Goal: Communication & Community: Answer question/provide support

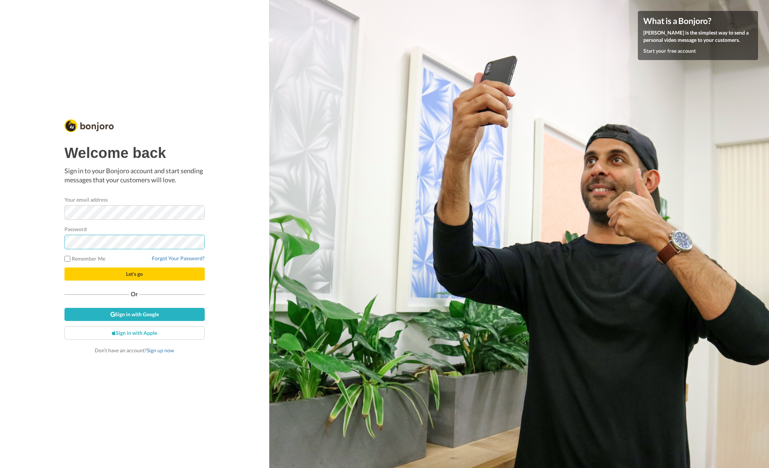
click at [64, 268] on button "Let's go" at bounding box center [134, 274] width 140 height 13
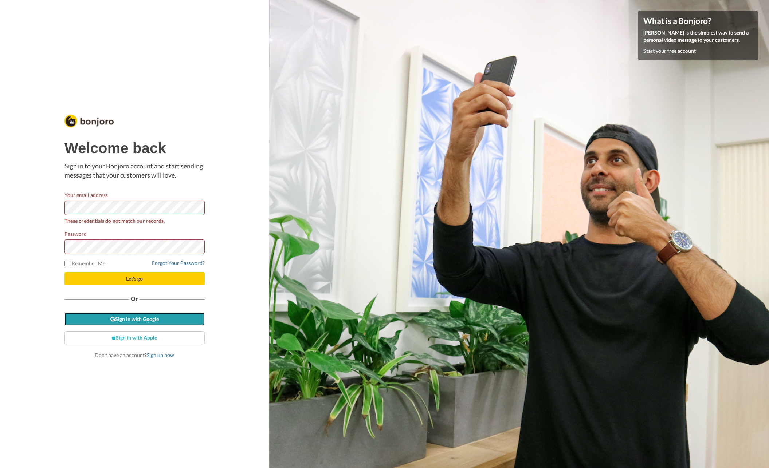
click at [156, 319] on link "Sign in with Google" at bounding box center [134, 319] width 140 height 13
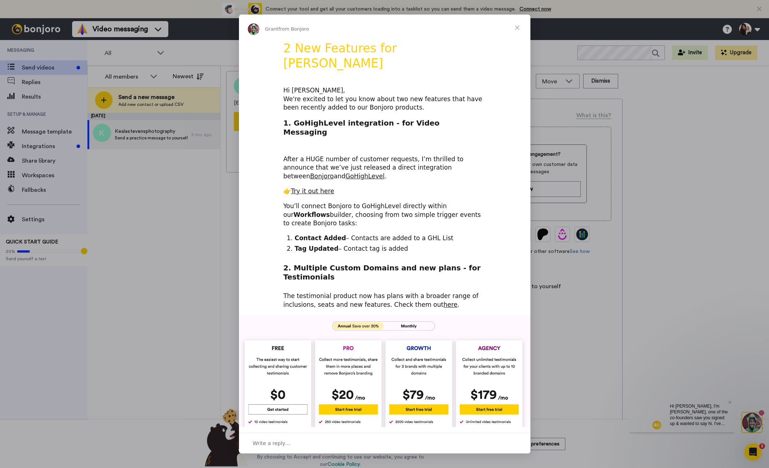
drag, startPoint x: 286, startPoint y: 354, endPoint x: 291, endPoint y: 354, distance: 4.7
click at [286, 354] on img "Intercom messenger" at bounding box center [384, 391] width 291 height 152
click at [517, 25] on span "Close" at bounding box center [517, 28] width 26 height 26
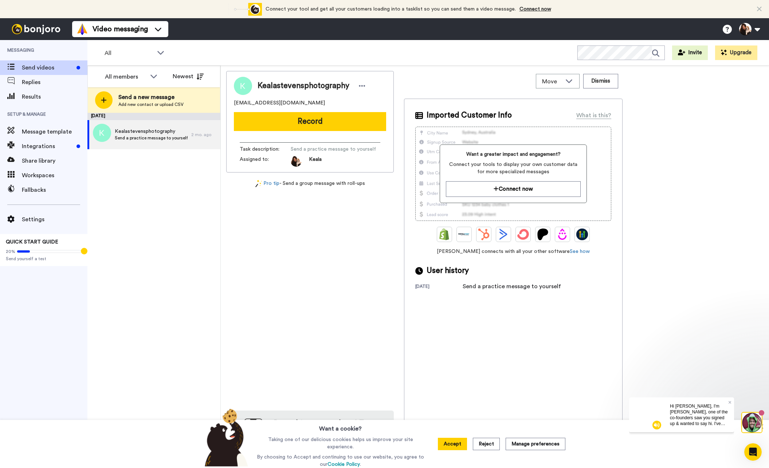
click at [697, 153] on div "Kealastevensphotography kealastevensphotography@gmail.com Record Task descripti…" at bounding box center [494, 268] width 537 height 395
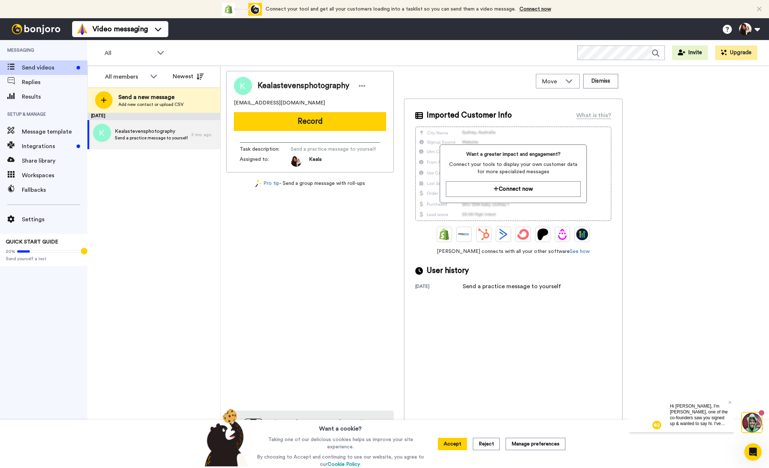
click at [141, 226] on div "June 11 Kealastevensphotography Send a practice message to yourself 2 mo. ago" at bounding box center [153, 291] width 133 height 356
click at [116, 210] on div "June 11 Kealastevensphotography Send a practice message to yourself 2 mo. ago" at bounding box center [153, 291] width 133 height 356
click at [122, 195] on div "June 11 Kealastevensphotography Send a practice message to yourself 2 mo. ago" at bounding box center [153, 291] width 133 height 356
click at [131, 226] on div "June 11 Kealastevensphotography Send a practice message to yourself 2 mo. ago" at bounding box center [153, 291] width 133 height 356
click at [710, 190] on div "Kealastevensphotography kealastevensphotography@gmail.com Record Task descripti…" at bounding box center [494, 268] width 537 height 395
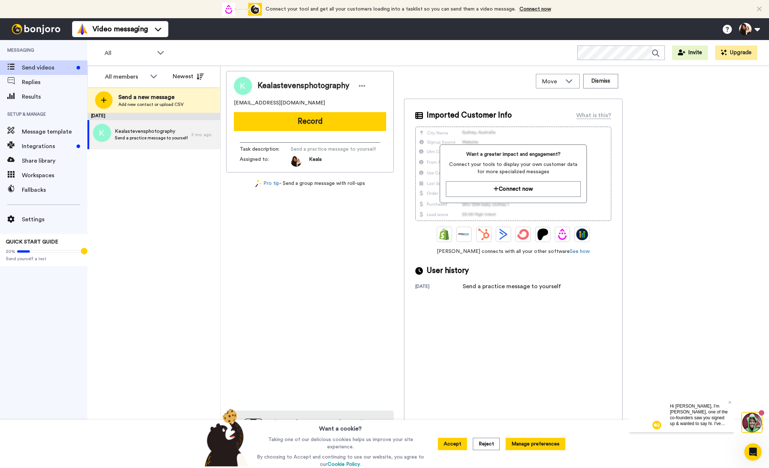
click at [535, 445] on button "Manage preferences" at bounding box center [536, 444] width 60 height 12
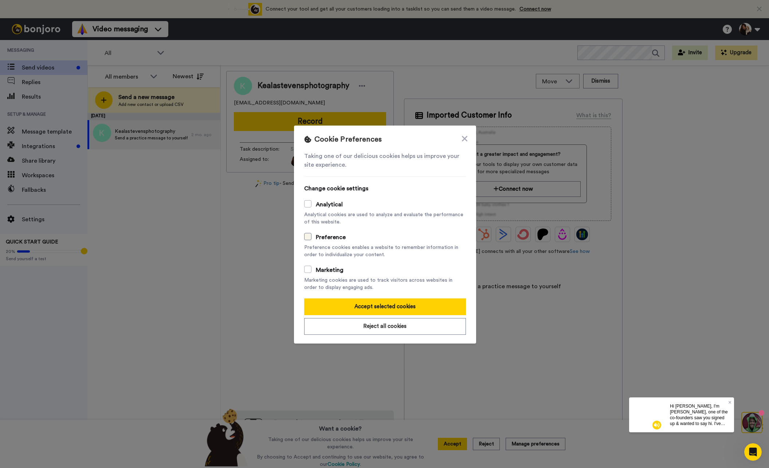
click at [305, 237] on span at bounding box center [307, 236] width 7 height 7
click at [307, 270] on span at bounding box center [307, 269] width 7 height 7
click at [310, 202] on label "Analytical" at bounding box center [323, 204] width 39 height 9
click at [305, 235] on span at bounding box center [307, 236] width 7 height 7
click at [304, 207] on span at bounding box center [307, 203] width 7 height 7
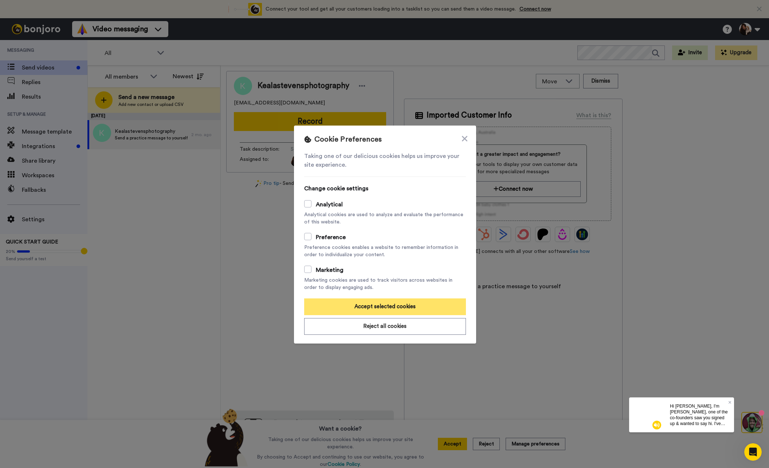
click at [396, 305] on button "Accept selected cookies" at bounding box center [385, 307] width 162 height 17
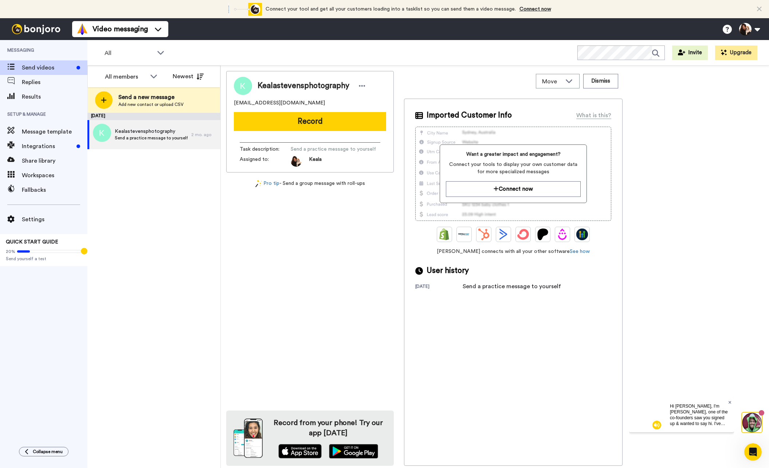
click at [730, 402] on icon at bounding box center [729, 402] width 3 height 3
drag, startPoint x: 721, startPoint y: 403, endPoint x: 727, endPoint y: 398, distance: 8.1
click at [721, 403] on div "Kealastevensphotography kealastevensphotography@gmail.com Record Task descripti…" at bounding box center [494, 268] width 537 height 395
click at [503, 412] on div "Imported Customer Info What is this? Want a greater impact and engagement? Conn…" at bounding box center [513, 283] width 219 height 368
click at [610, 82] on button "Dismiss" at bounding box center [600, 81] width 35 height 15
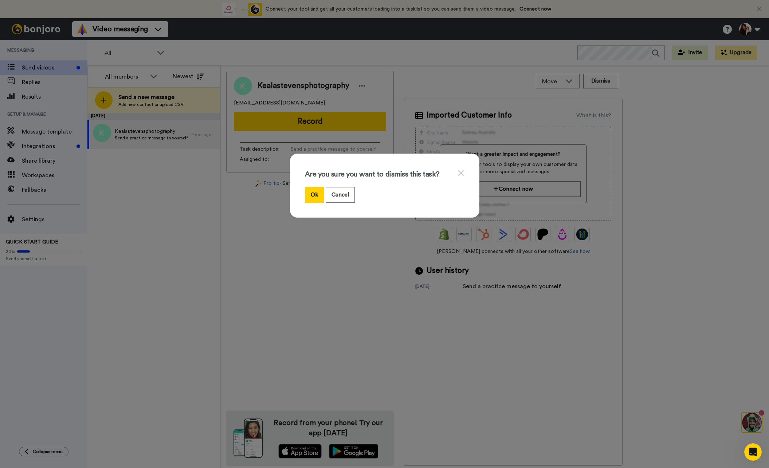
click at [462, 168] on div "Are you sure you want to dismiss this task? Ok Cancel" at bounding box center [384, 186] width 189 height 64
click at [461, 170] on icon at bounding box center [461, 173] width 7 height 9
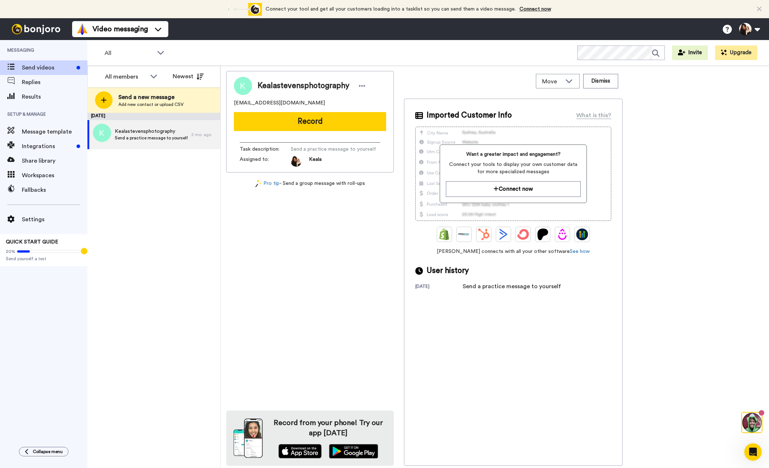
drag, startPoint x: 347, startPoint y: 252, endPoint x: 371, endPoint y: 236, distance: 28.9
click at [347, 252] on div "Kealastevensphotography kealastevensphotography@gmail.com Record Task descripti…" at bounding box center [310, 268] width 168 height 395
click at [309, 123] on button "Record" at bounding box center [310, 121] width 152 height 19
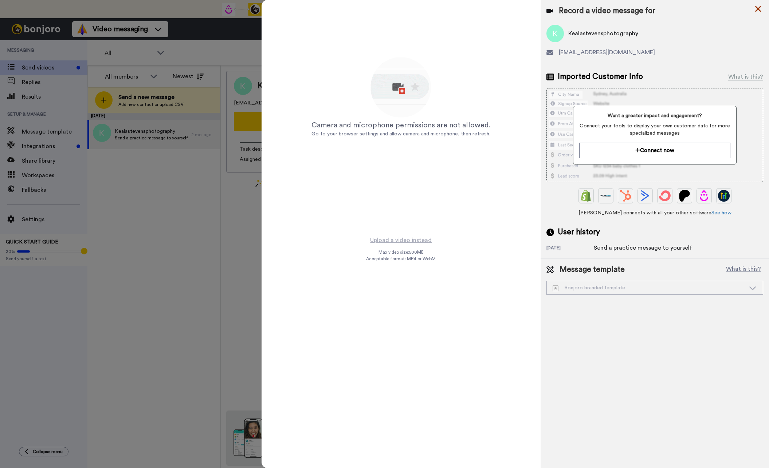
drag, startPoint x: 758, startPoint y: 9, endPoint x: 753, endPoint y: 19, distance: 10.6
click at [758, 10] on icon at bounding box center [758, 9] width 6 height 6
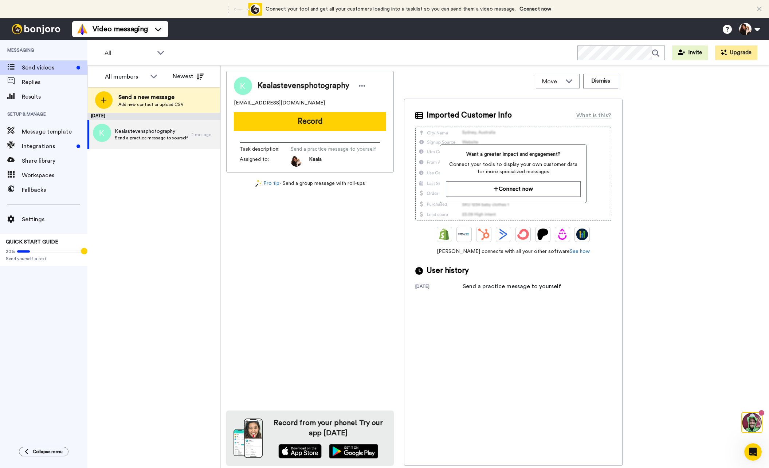
drag, startPoint x: 713, startPoint y: 278, endPoint x: 703, endPoint y: 279, distance: 9.9
click at [713, 279] on div "Kealastevensphotography kealastevensphotography@gmail.com Record Task descripti…" at bounding box center [494, 268] width 537 height 395
drag, startPoint x: 372, startPoint y: 315, endPoint x: 360, endPoint y: 253, distance: 63.1
click at [372, 315] on div "Kealastevensphotography kealastevensphotography@gmail.com Record Task descripti…" at bounding box center [310, 268] width 168 height 395
click at [336, 150] on span "Send a practice message to yourself" at bounding box center [333, 149] width 85 height 7
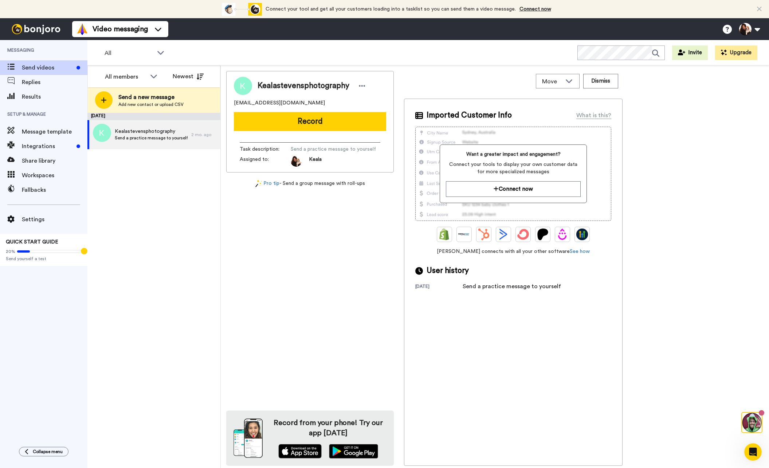
drag, startPoint x: 294, startPoint y: 164, endPoint x: 322, endPoint y: 159, distance: 28.6
click at [294, 164] on img at bounding box center [296, 161] width 11 height 11
click at [322, 150] on span "Send a practice message to yourself" at bounding box center [333, 149] width 85 height 7
drag, startPoint x: 323, startPoint y: 151, endPoint x: 327, endPoint y: 154, distance: 5.4
click at [323, 152] on span "Send a practice message to yourself" at bounding box center [333, 149] width 85 height 7
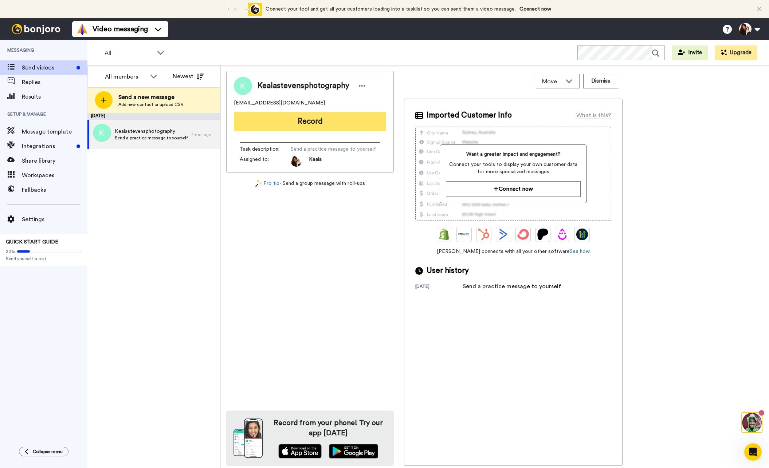
click at [306, 123] on button "Record" at bounding box center [310, 121] width 152 height 19
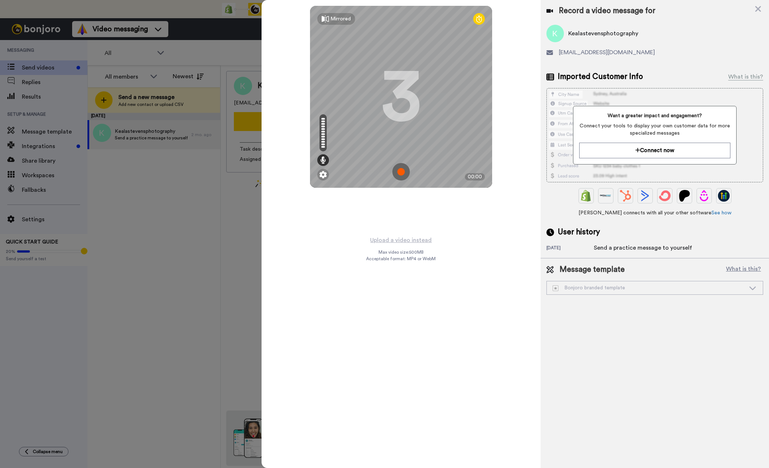
click at [402, 172] on img at bounding box center [400, 171] width 17 height 17
click at [403, 172] on img at bounding box center [400, 171] width 17 height 17
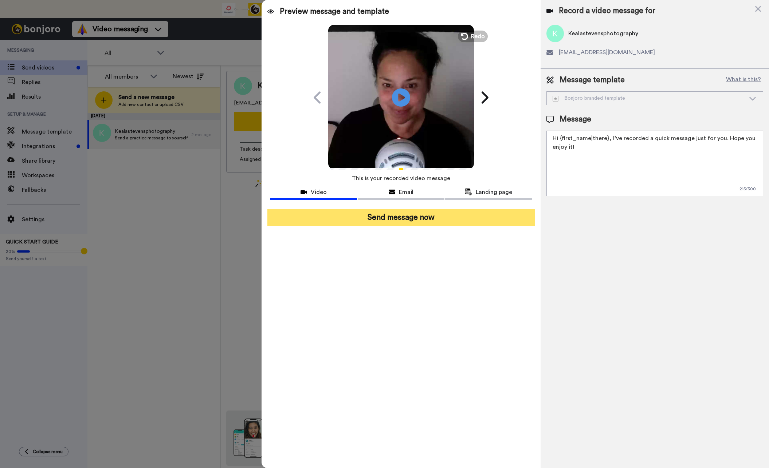
click at [407, 220] on button "Send message now" at bounding box center [400, 217] width 267 height 17
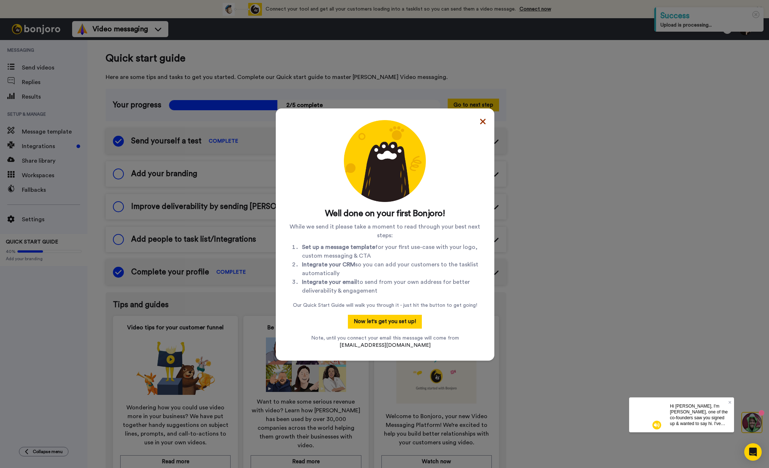
click at [480, 121] on icon at bounding box center [482, 121] width 5 height 5
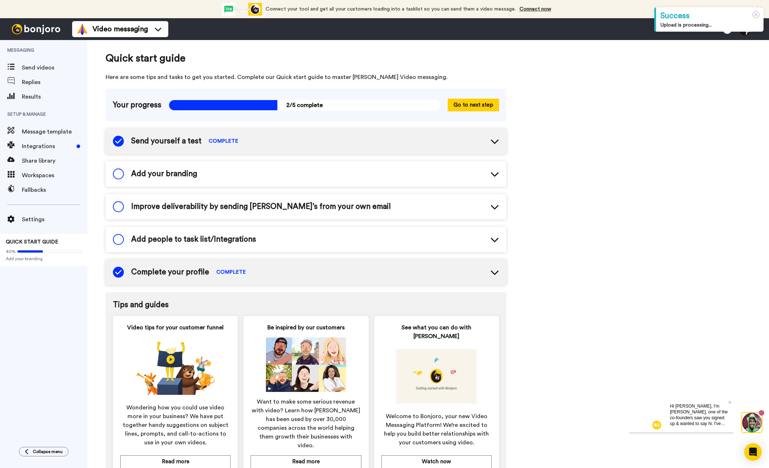
click at [594, 182] on div "Quick start guide Here are some tips and tasks to get you started. Complete our…" at bounding box center [428, 271] width 682 height 462
click at [199, 173] on div "Add your branding" at bounding box center [306, 173] width 401 height 25
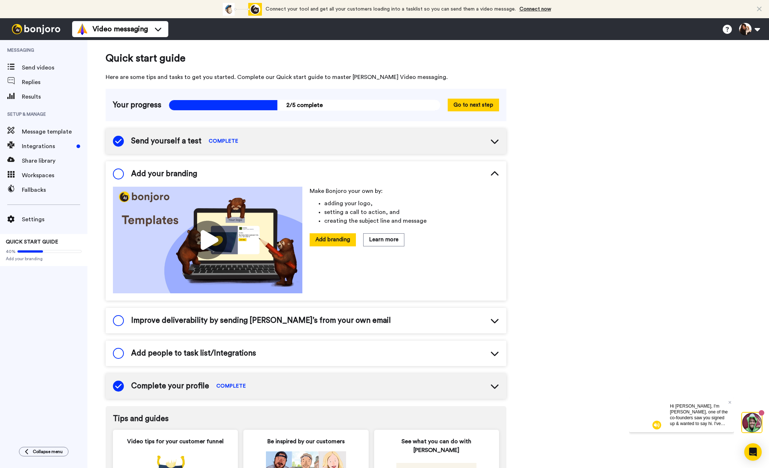
click at [494, 172] on icon at bounding box center [495, 174] width 8 height 4
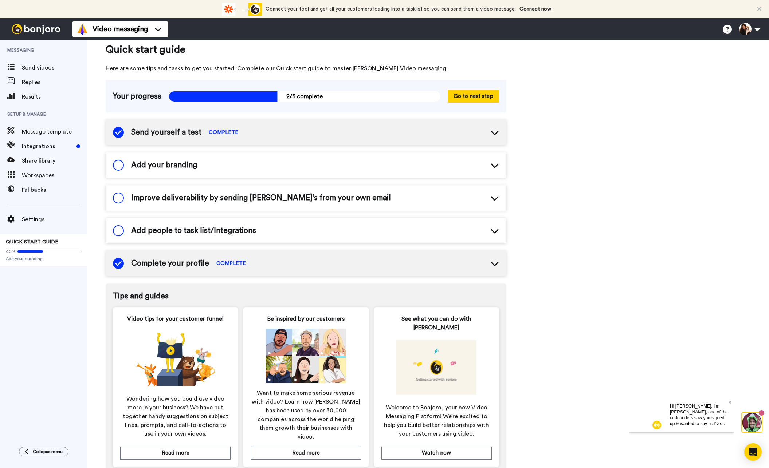
scroll to position [24, 0]
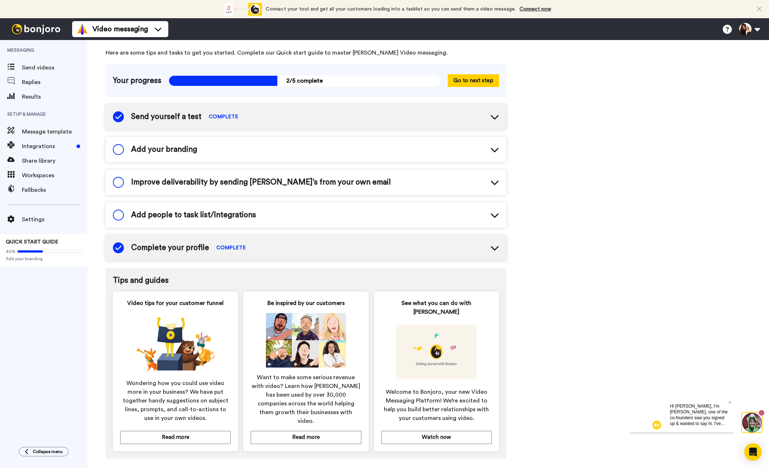
click at [494, 247] on icon at bounding box center [494, 248] width 9 height 9
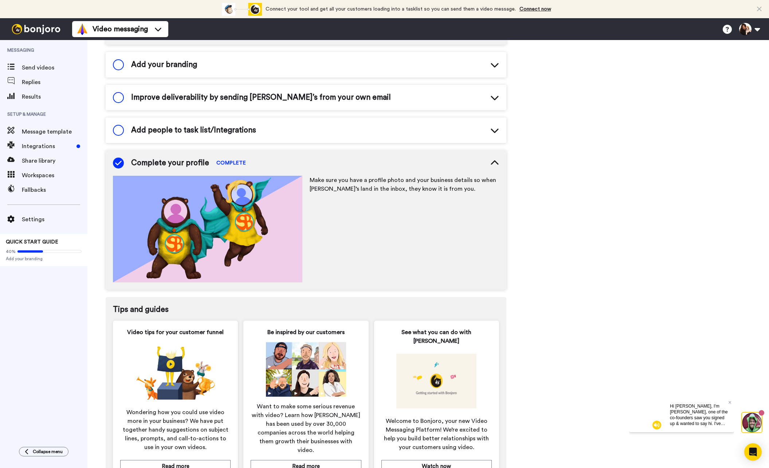
scroll to position [138, 0]
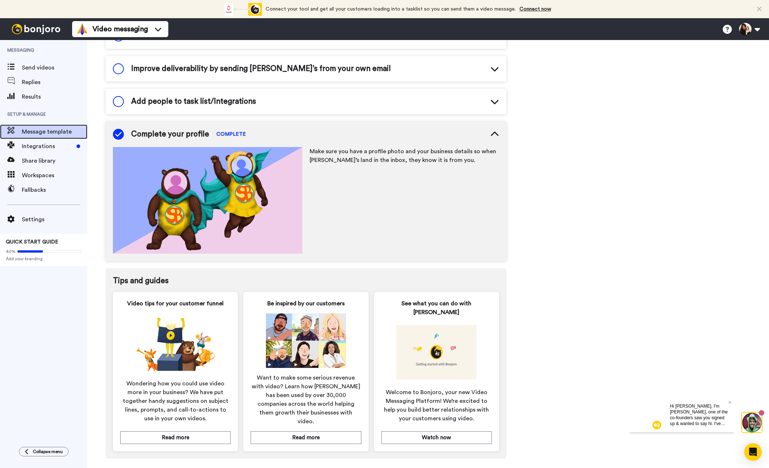
click at [40, 132] on span "Message template" at bounding box center [55, 131] width 66 height 9
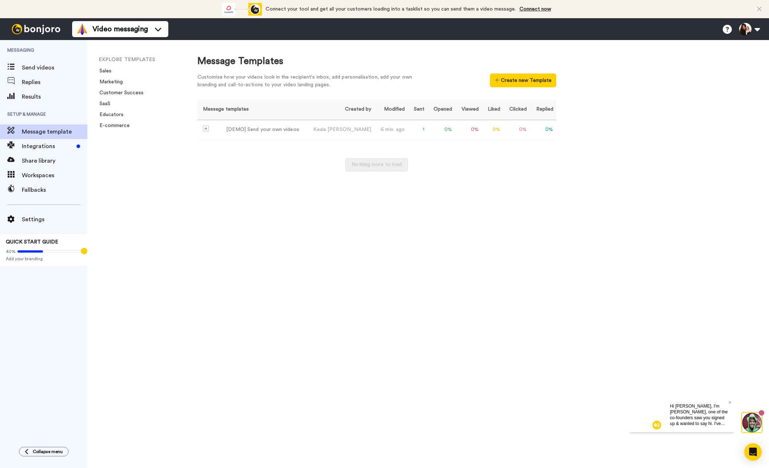
click at [150, 173] on div "EXPLORE TEMPLATES Sales Marketing Customer Success SaaS Educators E-commerce" at bounding box center [134, 254] width 95 height 428
click at [445, 205] on div "Message Templates Customise how your videos look in the recipient's inbox, add …" at bounding box center [476, 254] width 586 height 428
click at [37, 144] on span "Integrations" at bounding box center [48, 146] width 52 height 9
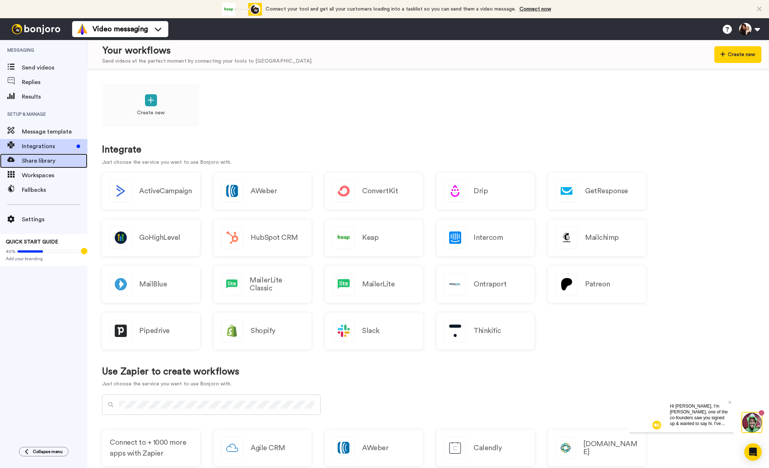
click at [43, 162] on span "Share library" at bounding box center [55, 161] width 66 height 9
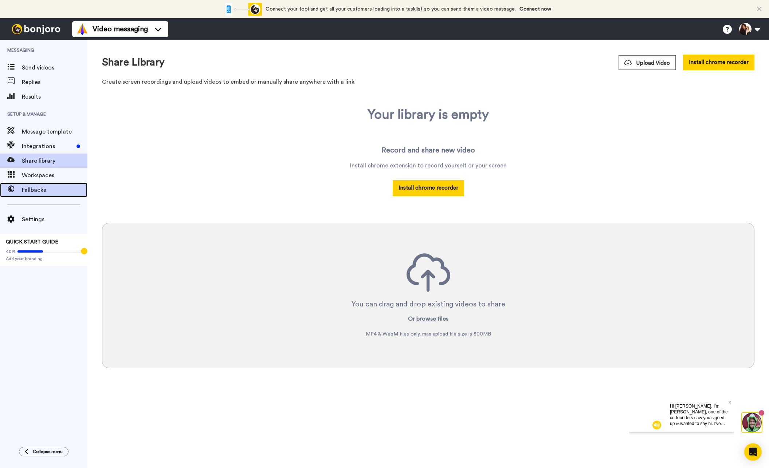
click at [44, 188] on span "Fallbacks" at bounding box center [55, 190] width 66 height 9
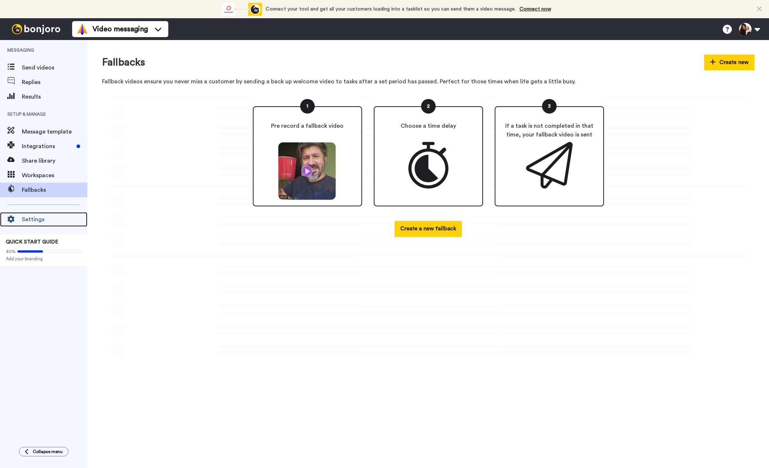
click at [40, 217] on span "Settings" at bounding box center [55, 219] width 66 height 9
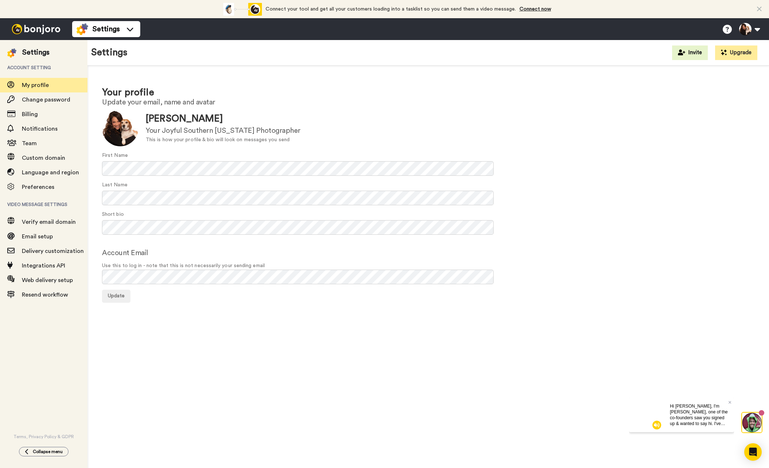
click at [418, 342] on div "Your profile Update your email, name and avatar Update Keala Stevens Your Joyfu…" at bounding box center [428, 278] width 682 height 425
drag, startPoint x: 631, startPoint y: 273, endPoint x: 525, endPoint y: 240, distance: 111.0
click at [632, 272] on div "Account Email Use this to log in - note that this is not necessarily your sendi…" at bounding box center [428, 266] width 652 height 37
click at [761, 6] on icon at bounding box center [759, 8] width 5 height 7
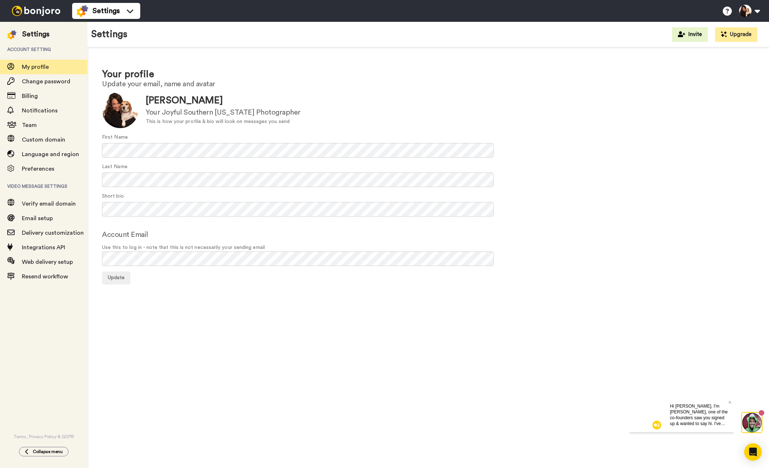
click at [10, 34] on img at bounding box center [11, 34] width 9 height 9
click at [23, 48] on span "Account setting" at bounding box center [43, 49] width 87 height 20
click at [31, 99] on span "Billing" at bounding box center [30, 96] width 16 height 6
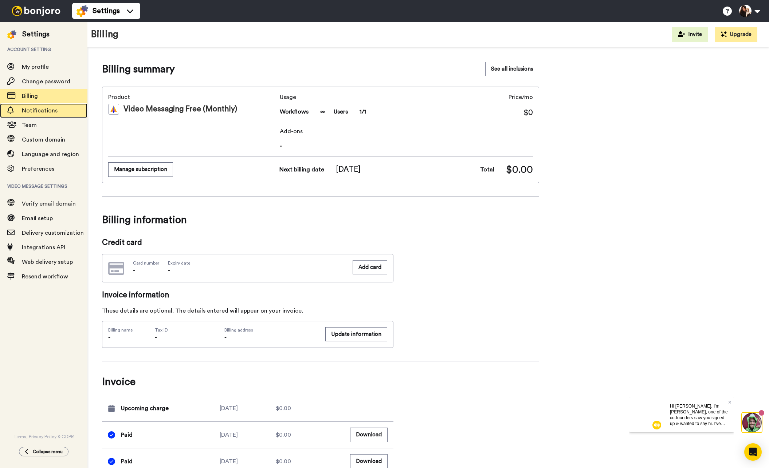
click at [49, 113] on span "Notifications" at bounding box center [40, 111] width 36 height 6
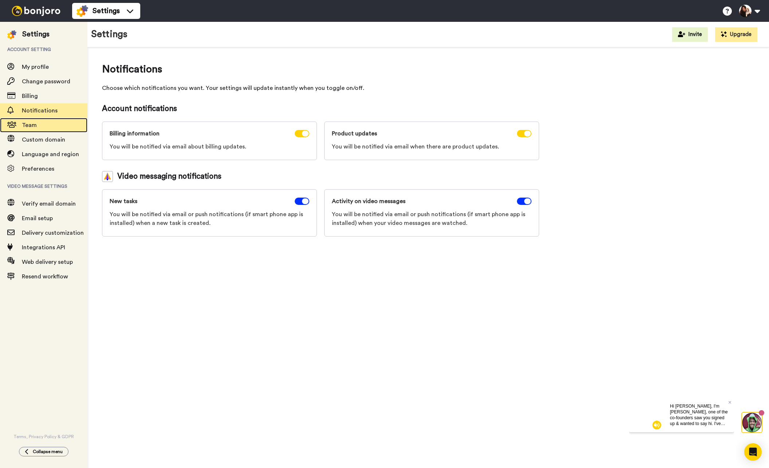
click at [36, 129] on span "Team" at bounding box center [55, 125] width 66 height 9
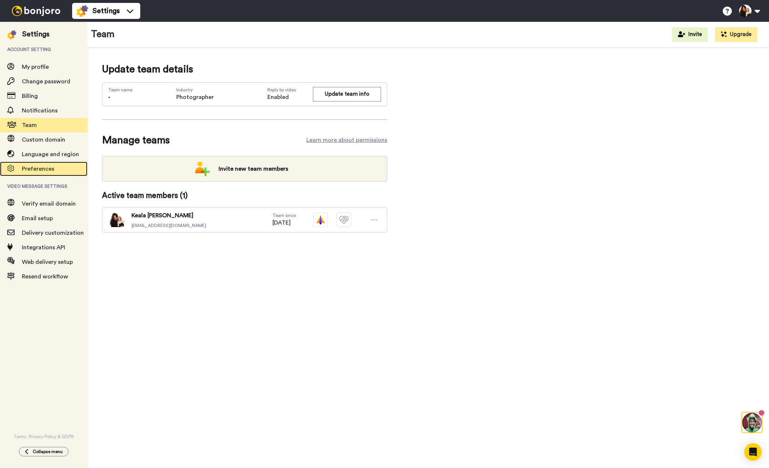
click at [27, 167] on span "Preferences" at bounding box center [38, 169] width 32 height 6
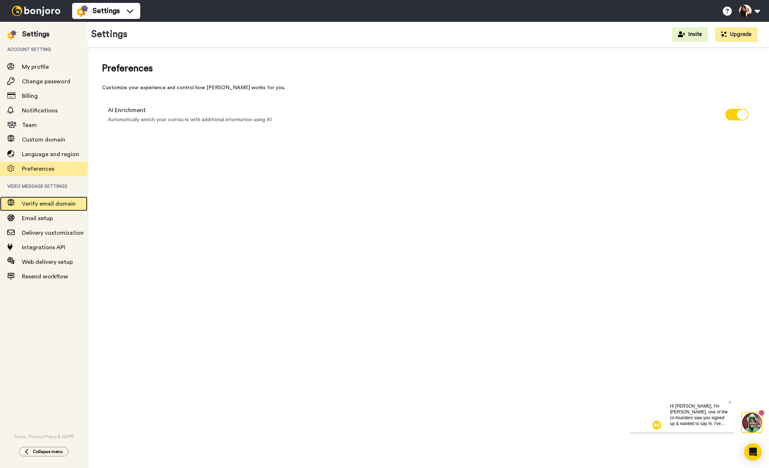
click at [12, 203] on icon at bounding box center [10, 202] width 7 height 7
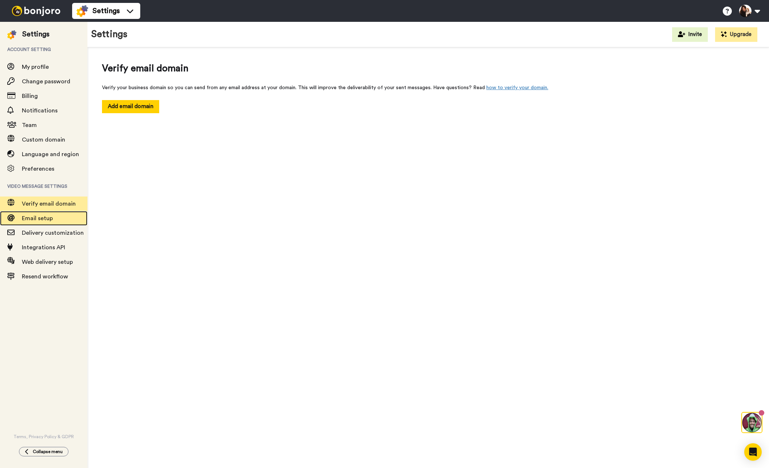
click at [25, 219] on span "Email setup" at bounding box center [37, 219] width 31 height 6
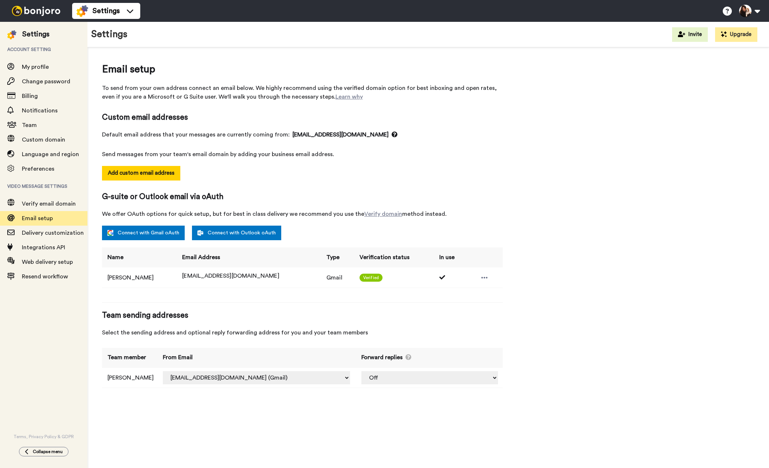
select select "163680"
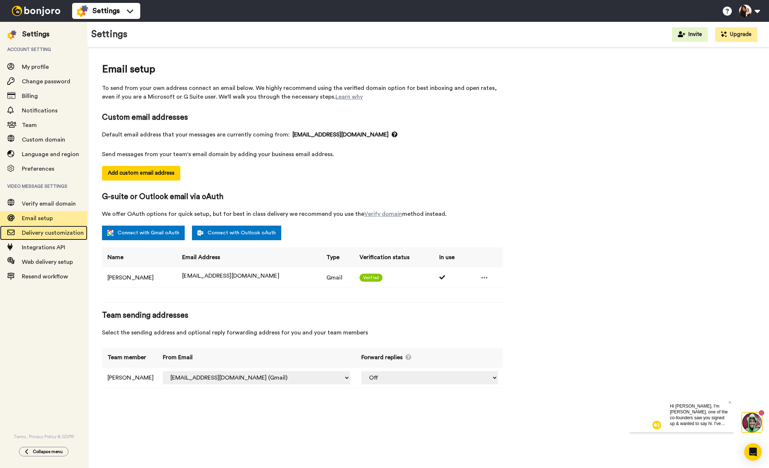
click at [40, 236] on span "Delivery customization" at bounding box center [53, 233] width 62 height 6
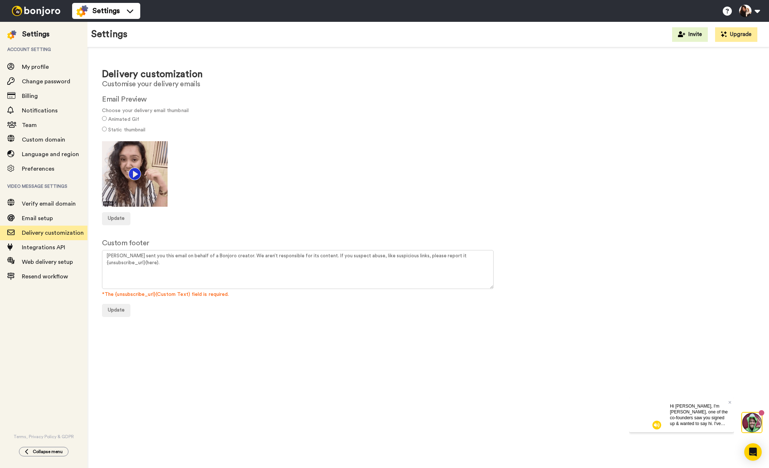
click at [133, 176] on img at bounding box center [135, 174] width 66 height 66
click at [133, 174] on img at bounding box center [135, 174] width 66 height 66
click at [315, 202] on div at bounding box center [428, 174] width 652 height 66
click at [39, 250] on span "Integrations API" at bounding box center [43, 248] width 43 height 6
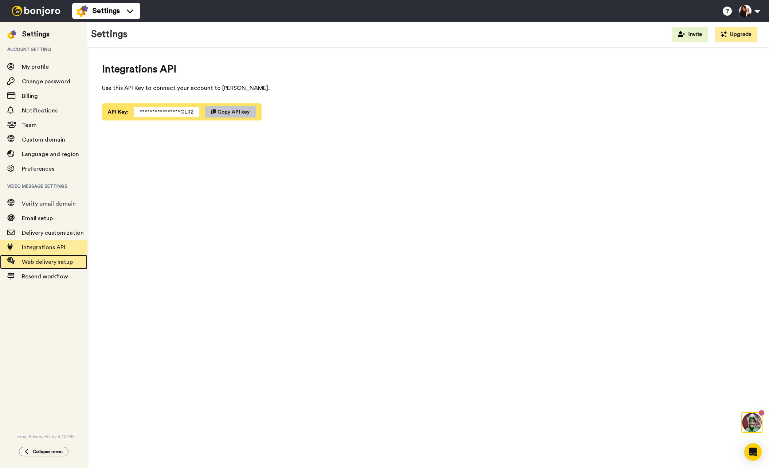
click at [47, 265] on span "Web delivery setup" at bounding box center [47, 262] width 51 height 6
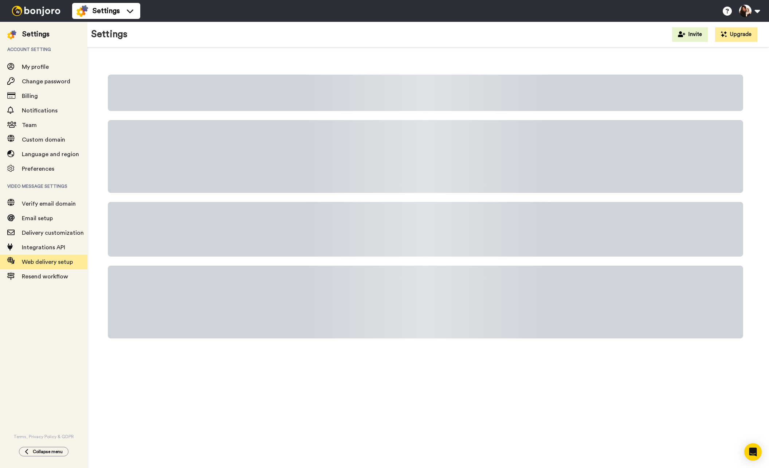
click at [676, 58] on div at bounding box center [428, 208] width 682 height 322
click at [754, 12] on button at bounding box center [749, 11] width 28 height 16
click at [602, 57] on div at bounding box center [428, 208] width 682 height 322
click at [689, 418] on span "Hi [PERSON_NAME], I'm [PERSON_NAME], one of the co-founders saw you signed up &…" at bounding box center [699, 435] width 58 height 63
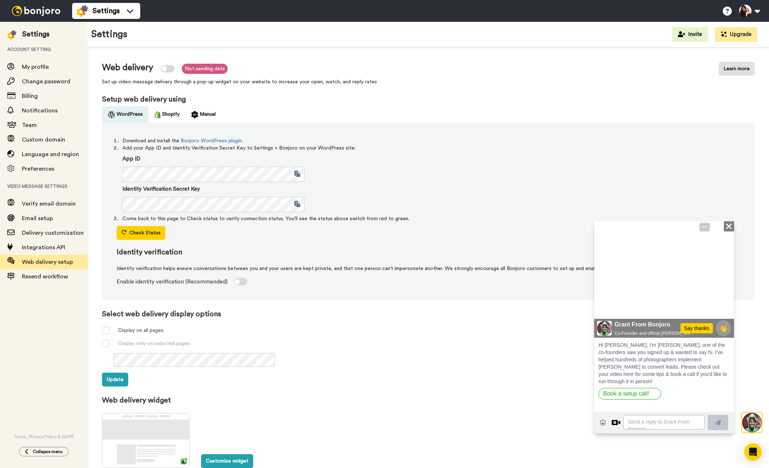
click at [531, 397] on label "Web delivery widget" at bounding box center [428, 401] width 652 height 10
drag, startPoint x: 485, startPoint y: 314, endPoint x: 498, endPoint y: 319, distance: 14.3
click at [485, 314] on label "Select web delivery display options" at bounding box center [428, 314] width 652 height 10
click at [608, 304] on icon at bounding box center [604, 307] width 9 height 11
click at [604, 308] on icon at bounding box center [605, 307] width 11 height 12
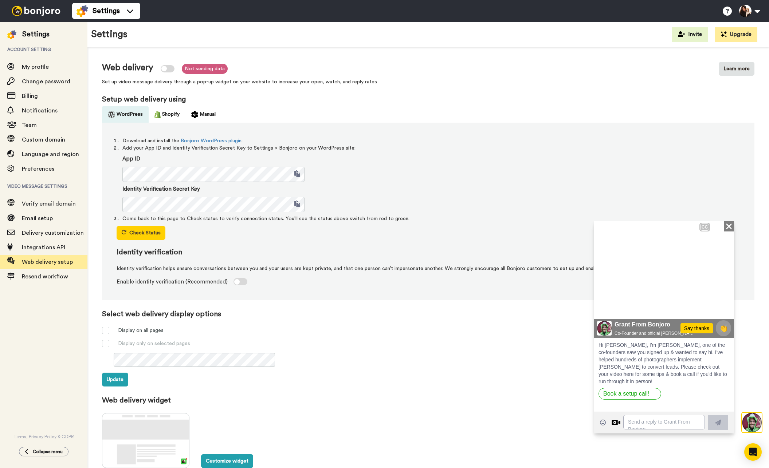
click at [605, 307] on icon at bounding box center [605, 307] width 11 height 12
click at [609, 307] on icon "Play/Pause" at bounding box center [604, 307] width 11 height 14
click at [605, 304] on icon at bounding box center [605, 307] width 11 height 12
click at [605, 306] on icon "Play/Pause" at bounding box center [604, 307] width 11 height 14
click at [601, 307] on icon at bounding box center [605, 307] width 11 height 12
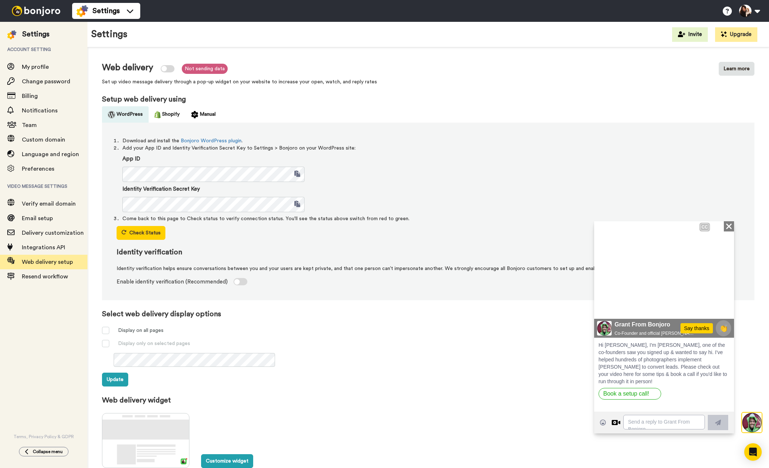
click at [604, 305] on icon at bounding box center [604, 307] width 9 height 11
click at [606, 148] on li "Add your App ID and Identity Verification Secret Key to Settings > Bonjoro on y…" at bounding box center [430, 179] width 617 height 68
click at [590, 203] on div "Identity Verification Secret Key" at bounding box center [430, 198] width 617 height 27
click at [645, 421] on textarea at bounding box center [664, 422] width 82 height 15
click at [458, 398] on label "Web delivery widget" at bounding box center [428, 401] width 652 height 10
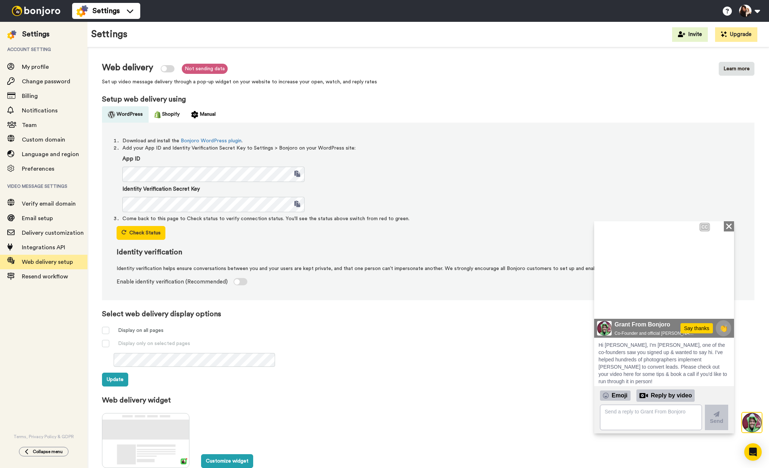
click at [757, 426] on img at bounding box center [752, 423] width 20 height 20
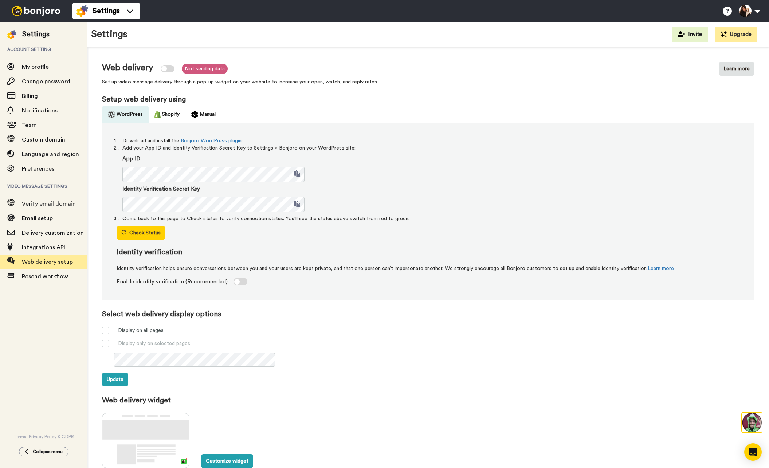
click at [757, 425] on img at bounding box center [752, 423] width 20 height 20
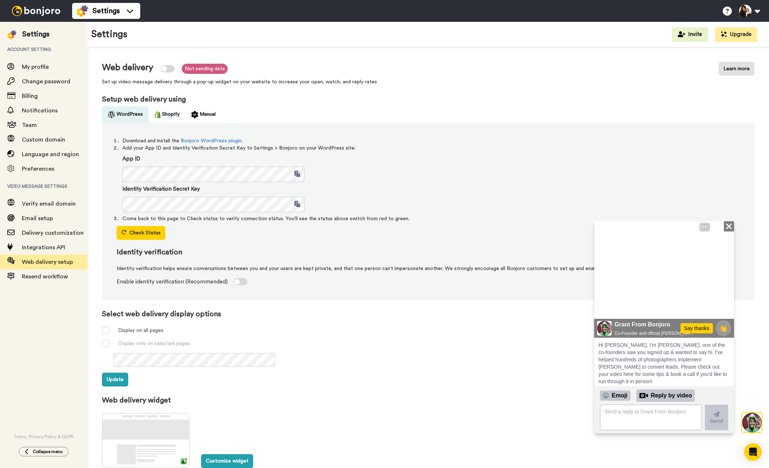
click at [757, 425] on img at bounding box center [752, 423] width 20 height 20
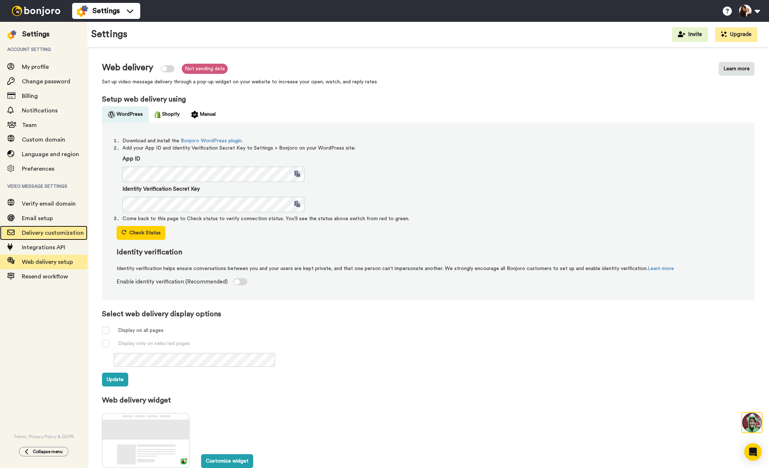
click at [58, 235] on span "Delivery customization" at bounding box center [53, 233] width 62 height 6
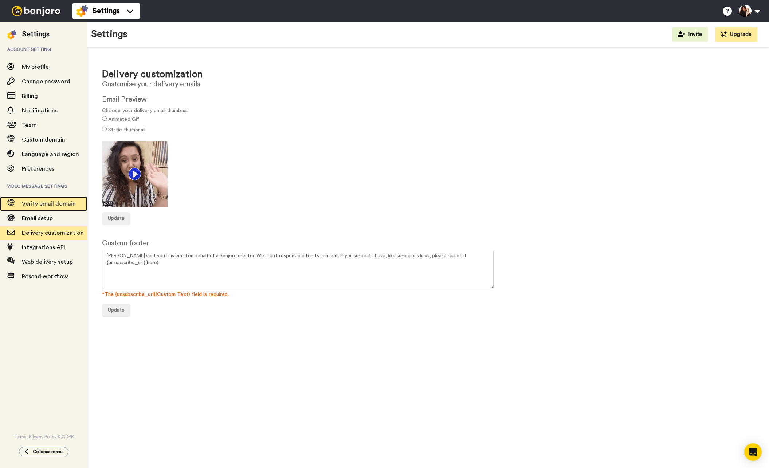
click at [42, 205] on span "Verify email domain" at bounding box center [49, 204] width 54 height 6
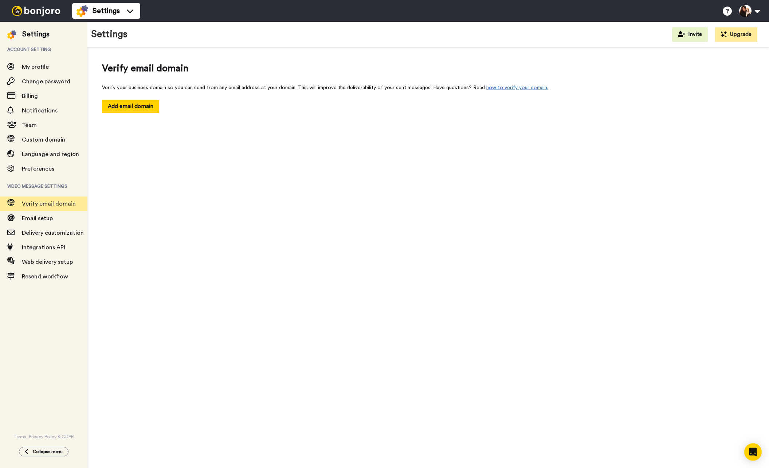
click at [694, 78] on div "Verify email domain Verify your business domain so you can send from any email …" at bounding box center [428, 87] width 652 height 51
click at [747, 10] on button at bounding box center [749, 11] width 28 height 16
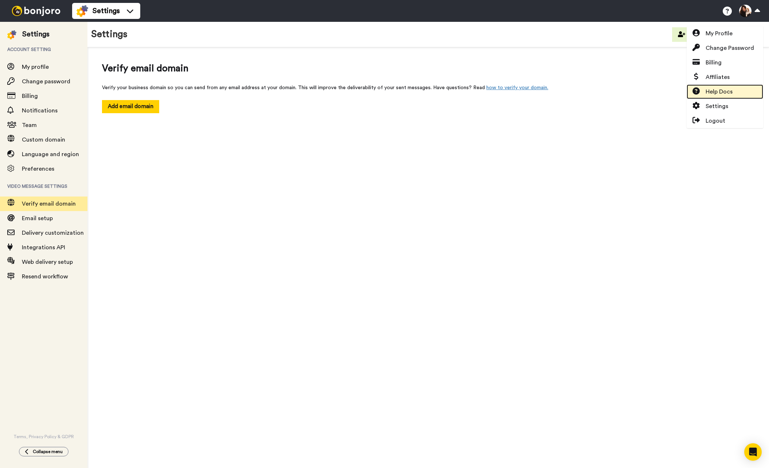
click at [721, 91] on span "Help Docs" at bounding box center [719, 91] width 27 height 9
click at [554, 254] on div "Verify email domain Verify your business domain so you can send from any email …" at bounding box center [428, 259] width 682 height 425
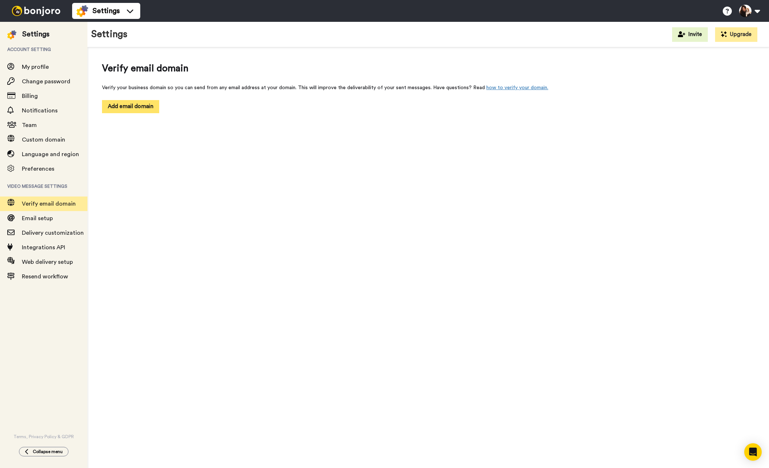
click at [140, 104] on button "Add email domain" at bounding box center [130, 106] width 57 height 13
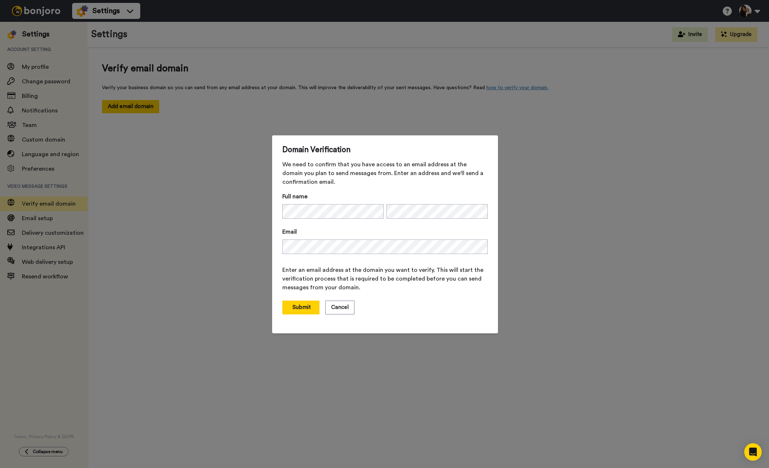
click at [399, 285] on span "Enter an email address at the domain you want to verify. This will start the ve…" at bounding box center [384, 279] width 205 height 26
click at [267, 246] on div "Domain Verification We need to confirm that you have access to an email address…" at bounding box center [384, 234] width 769 height 468
click at [392, 274] on span "Enter an email address at the domain you want to verify. This will start the ve…" at bounding box center [384, 279] width 205 height 26
click at [267, 246] on div "Domain Verification We need to confirm that you have access to an email address…" at bounding box center [384, 234] width 769 height 468
click at [299, 310] on button "Submit" at bounding box center [300, 308] width 37 height 14
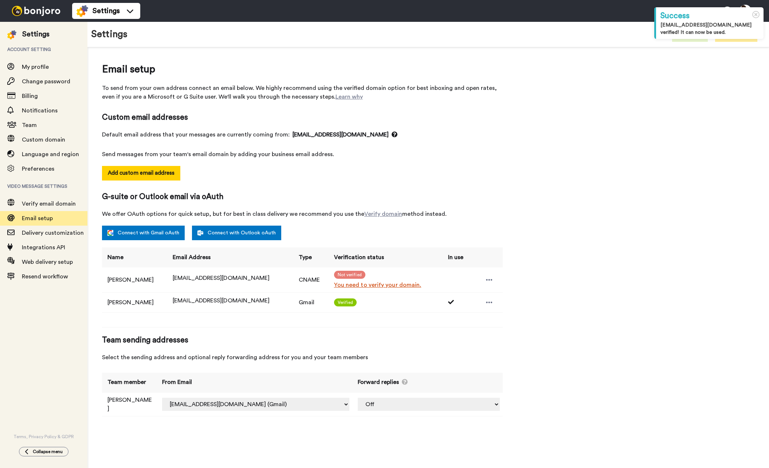
select select "163680"
click at [648, 213] on div "Email setup To send from your own address connect an email below. We highly rec…" at bounding box center [428, 243] width 652 height 362
click at [554, 302] on div "Email setup To send from your own address connect an email below. We highly rec…" at bounding box center [428, 243] width 652 height 362
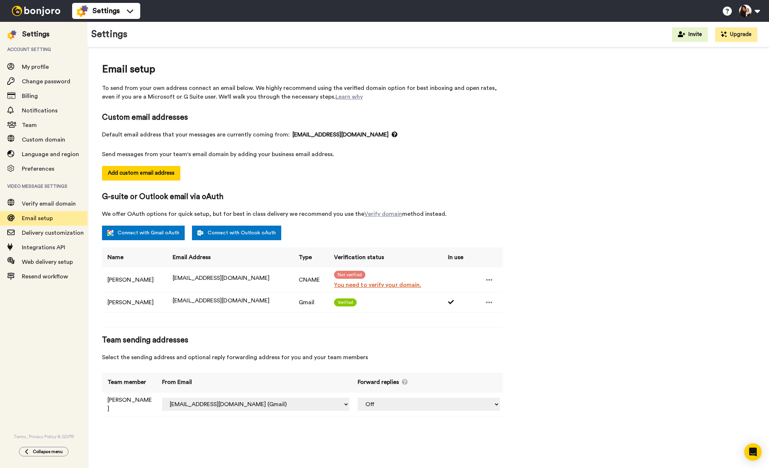
click at [581, 228] on div "Email setup To send from your own address connect an email below. We highly rec…" at bounding box center [428, 243] width 652 height 362
click at [508, 234] on div "Email setup To send from your own address connect an email below. We highly rec…" at bounding box center [428, 243] width 652 height 362
click at [399, 111] on div "Email setup To send from your own address connect an email below. We highly rec…" at bounding box center [302, 243] width 401 height 362
click at [392, 286] on link "You need to verify your domain." at bounding box center [387, 285] width 106 height 9
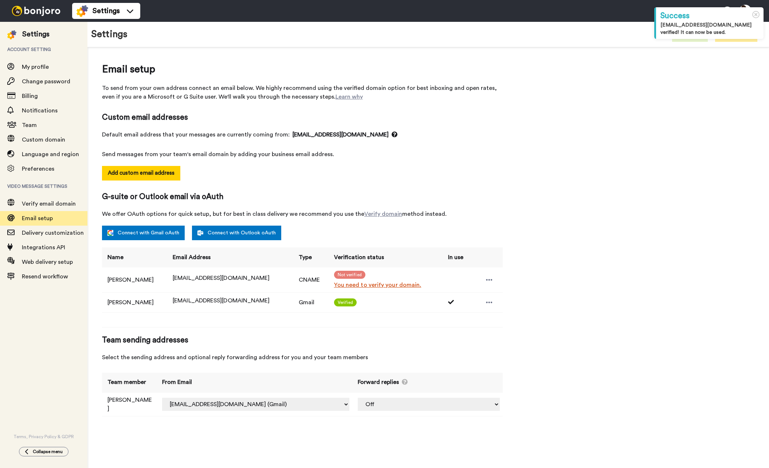
select select "163680"
click at [756, 13] on icon at bounding box center [756, 15] width 8 height 8
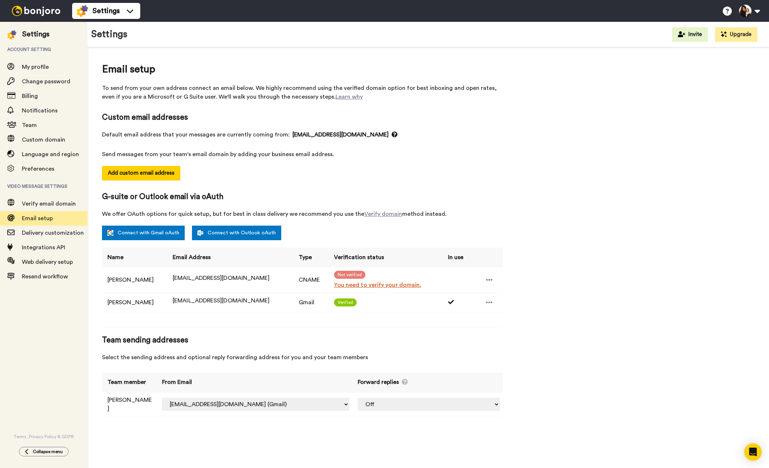
click at [590, 219] on div "Email setup To send from your own address connect an email below. We highly rec…" at bounding box center [428, 243] width 652 height 362
click at [401, 286] on link "You need to verify your domain." at bounding box center [387, 285] width 106 height 9
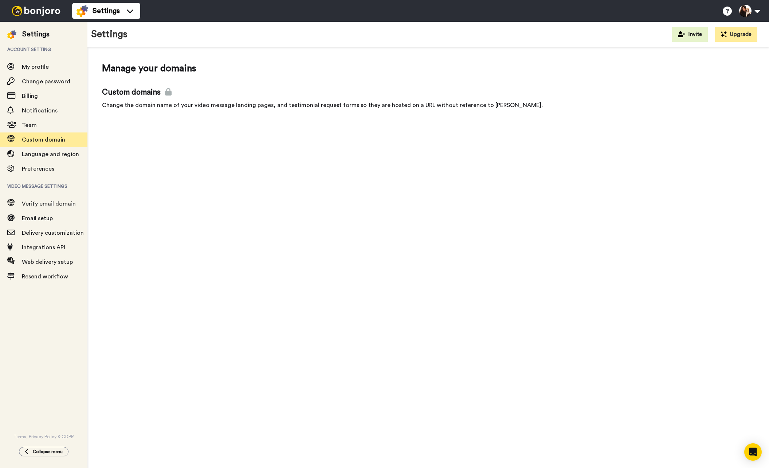
click at [400, 287] on div "Manage your domains Custom domains Change the domain name of your video message…" at bounding box center [428, 259] width 682 height 425
click at [31, 139] on span "Custom domain" at bounding box center [43, 140] width 43 height 6
drag, startPoint x: 141, startPoint y: 254, endPoint x: 138, endPoint y: 240, distance: 14.2
click at [141, 254] on div "Manage your domains Custom domains Change the domain name of your video message…" at bounding box center [428, 259] width 682 height 425
click at [63, 206] on span "Verify email domain" at bounding box center [49, 204] width 54 height 6
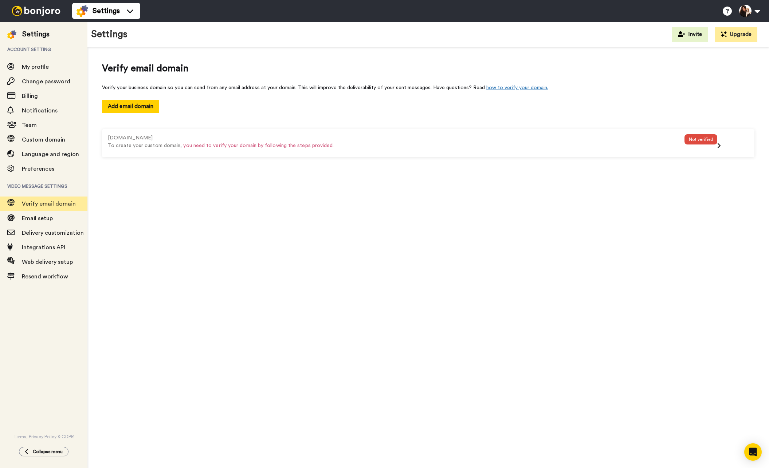
click at [373, 258] on div "Verify email domain Verify your business domain so you can send from any email …" at bounding box center [428, 259] width 682 height 425
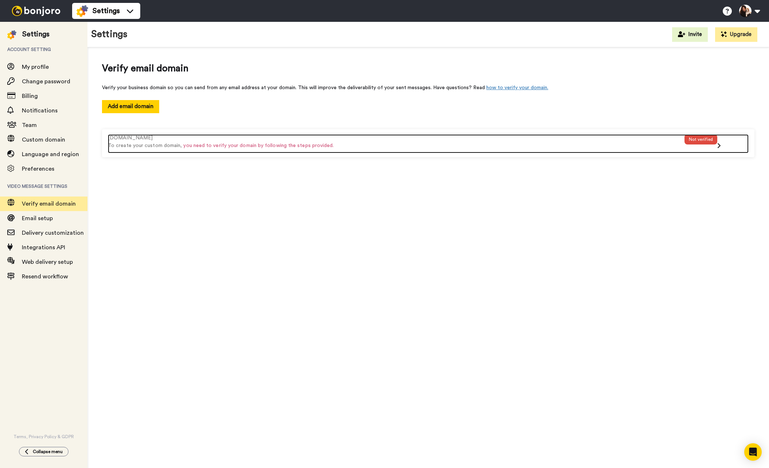
click at [720, 144] on icon at bounding box center [719, 146] width 4 height 6
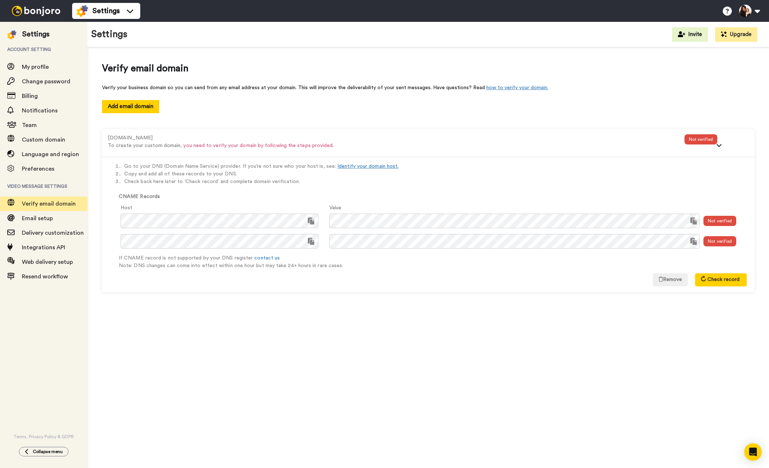
click at [539, 318] on div "Verify email domain Verify your business domain so you can send from any email …" at bounding box center [428, 259] width 682 height 425
click at [531, 88] on link "how to verify your domain." at bounding box center [517, 87] width 62 height 5
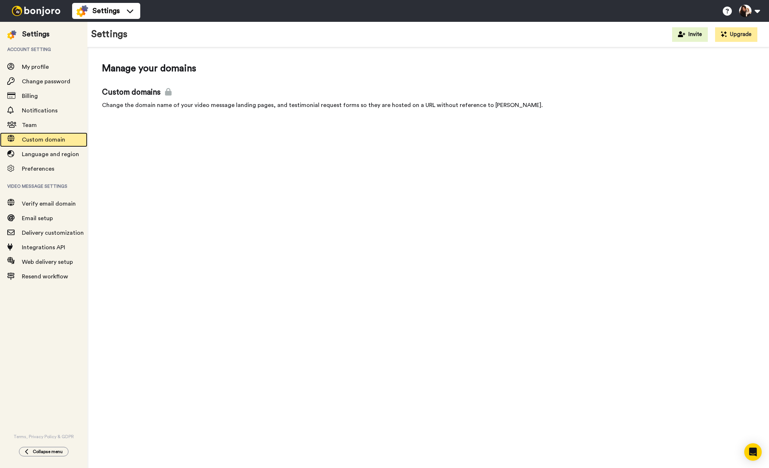
click at [39, 142] on span "Custom domain" at bounding box center [43, 140] width 43 height 6
click at [39, 171] on span "Preferences" at bounding box center [38, 169] width 32 height 6
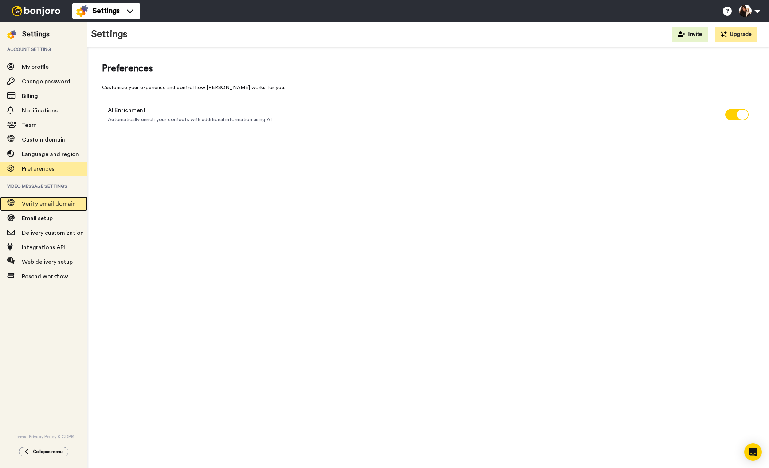
click at [46, 205] on span "Verify email domain" at bounding box center [49, 204] width 54 height 6
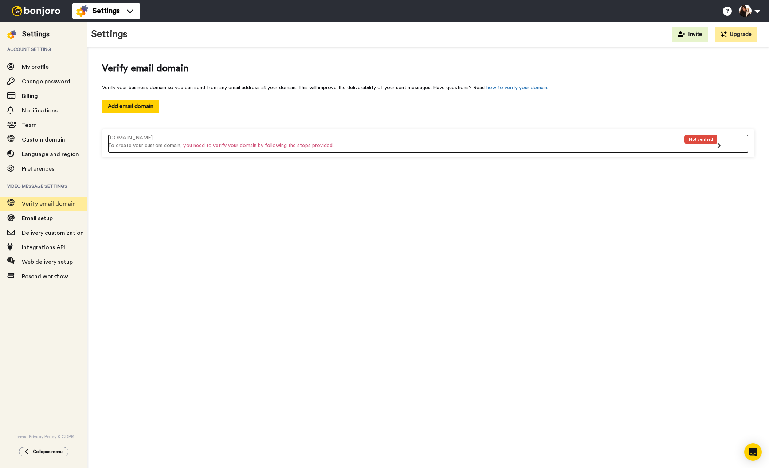
click at [279, 146] on span "you need to verify your domain by following the steps provided." at bounding box center [258, 145] width 150 height 5
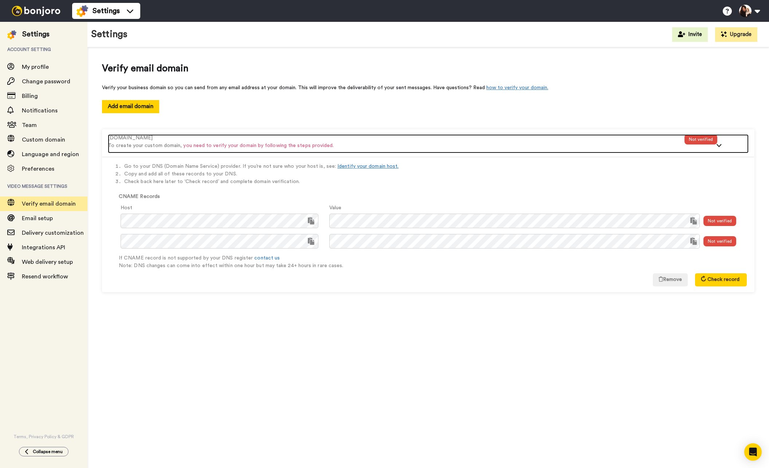
click at [718, 145] on icon at bounding box center [719, 146] width 6 height 4
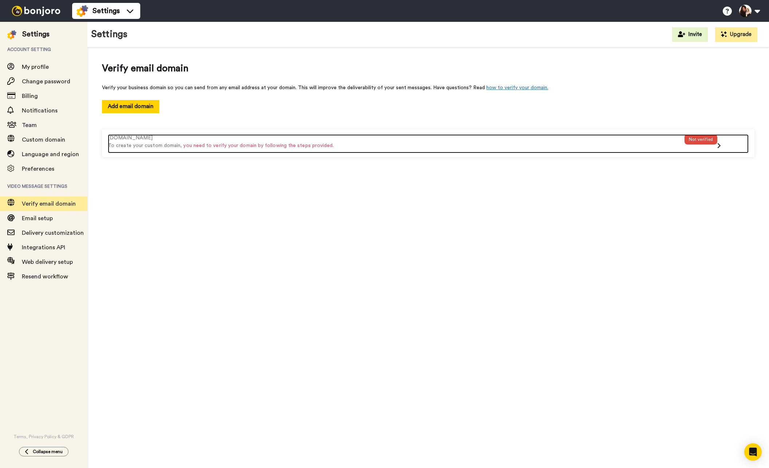
click at [718, 145] on icon at bounding box center [719, 146] width 4 height 6
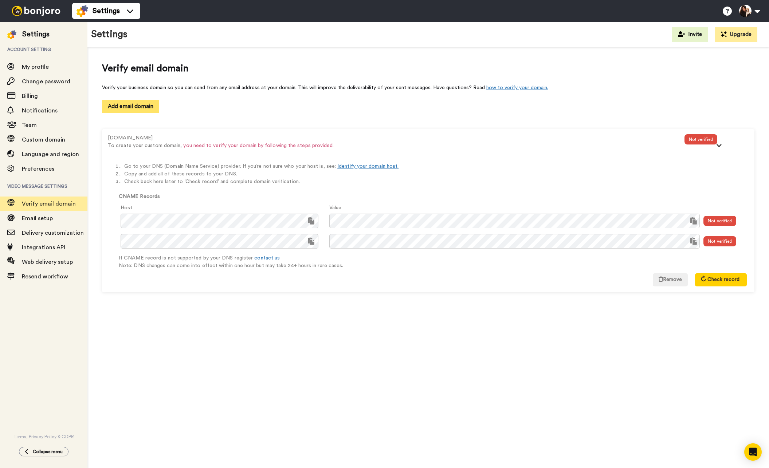
click at [133, 109] on button "Add email domain" at bounding box center [130, 106] width 57 height 13
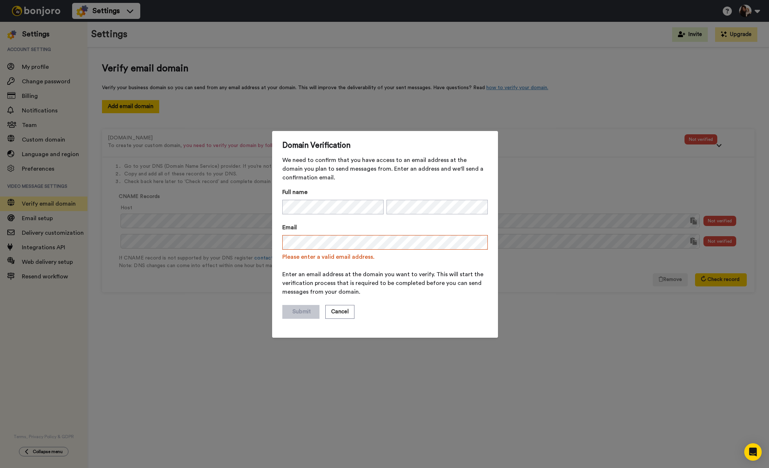
click at [420, 318] on div "Submit Cancel" at bounding box center [384, 312] width 205 height 14
click at [312, 278] on span "Enter an email address at the domain you want to verify. This will start the ve…" at bounding box center [384, 283] width 205 height 26
click at [292, 285] on span "Enter an email address at the domain you want to verify. This will start the ve…" at bounding box center [384, 283] width 205 height 26
click at [342, 317] on button "Cancel" at bounding box center [339, 312] width 29 height 14
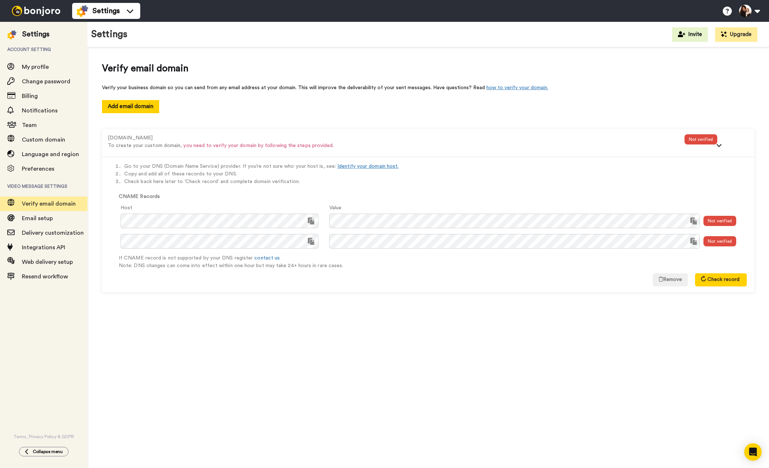
drag, startPoint x: 386, startPoint y: 355, endPoint x: 400, endPoint y: 362, distance: 15.6
click at [385, 356] on div "Verify email domain Verify your business domain so you can send from any email …" at bounding box center [428, 259] width 682 height 425
click at [400, 361] on div "Verify email domain Verify your business domain so you can send from any email …" at bounding box center [428, 259] width 682 height 425
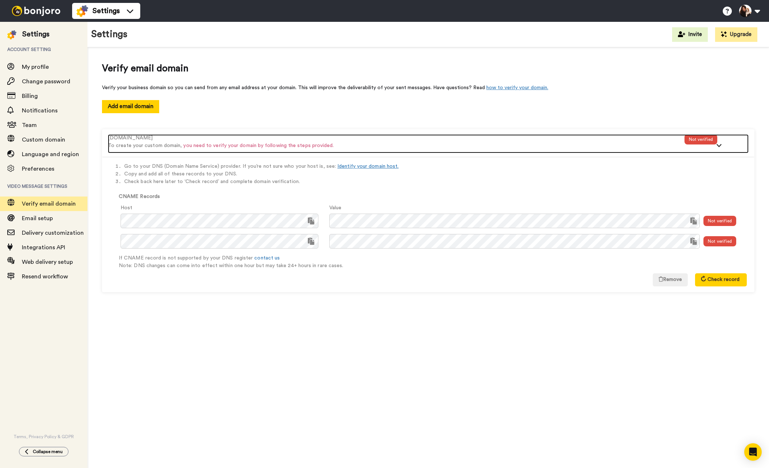
click at [279, 146] on span "you need to verify your domain by following the steps provided." at bounding box center [258, 145] width 150 height 5
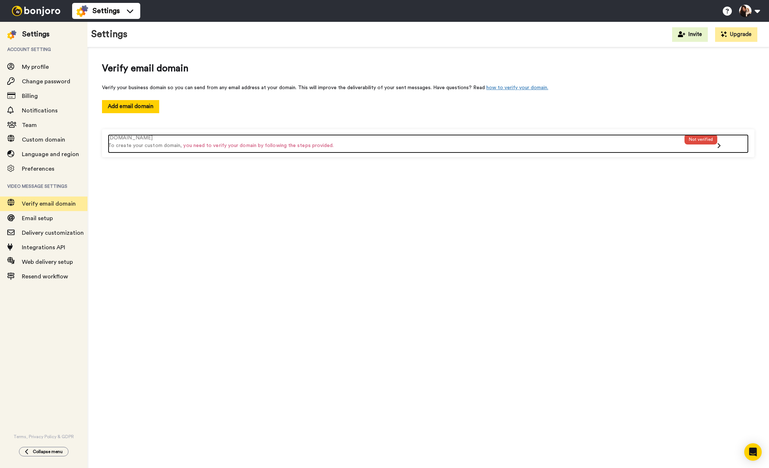
click at [279, 146] on span "you need to verify your domain by following the steps provided." at bounding box center [258, 145] width 150 height 5
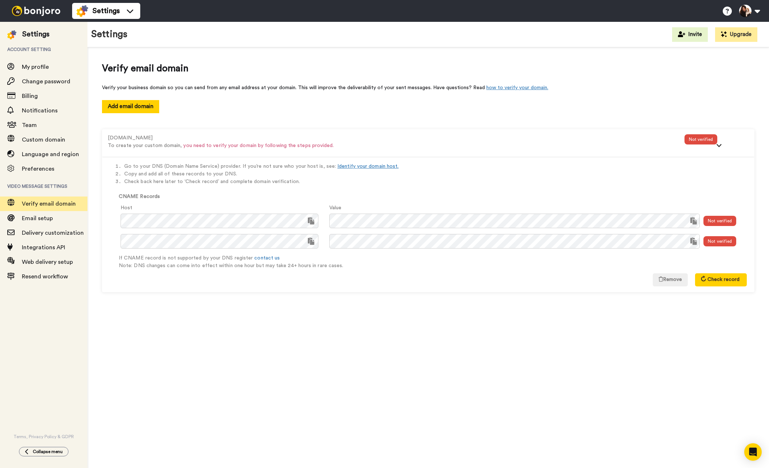
click at [573, 344] on div "Verify email domain Verify your business domain so you can send from any email …" at bounding box center [428, 259] width 682 height 425
click at [213, 280] on div "Go to your DNS (Domain Name Service) provider. If you’re not sure who your host…" at bounding box center [428, 224] width 652 height 135
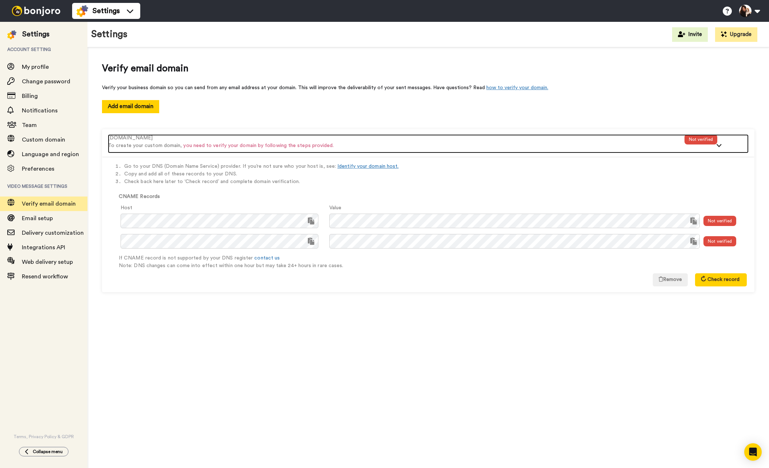
click at [720, 146] on icon at bounding box center [719, 146] width 6 height 4
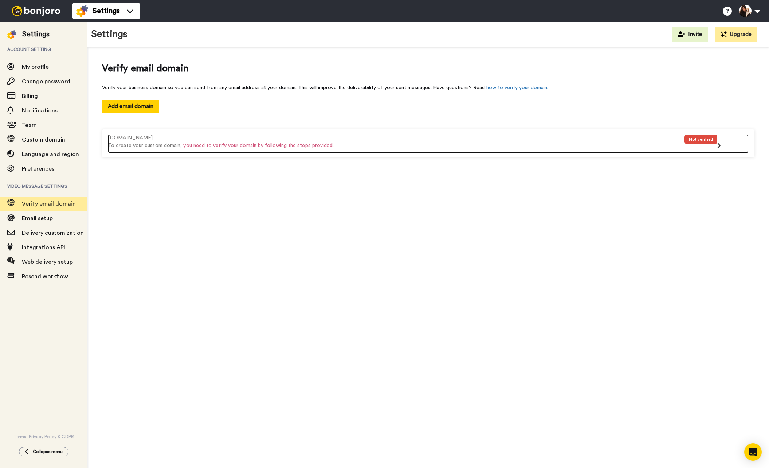
click at [719, 145] on icon at bounding box center [719, 146] width 4 height 6
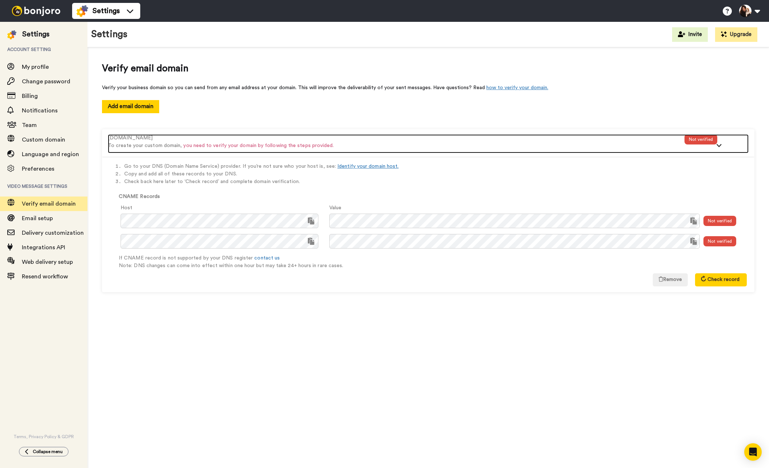
click at [703, 136] on div "Not verified" at bounding box center [700, 139] width 33 height 10
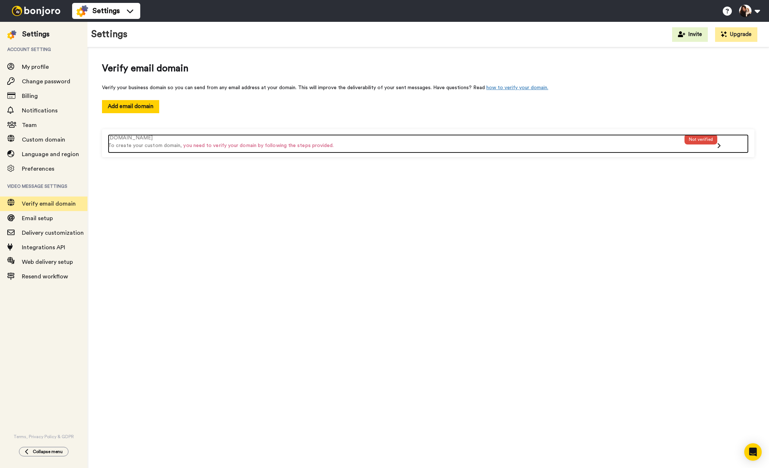
click at [706, 138] on div "Not verified" at bounding box center [700, 139] width 33 height 10
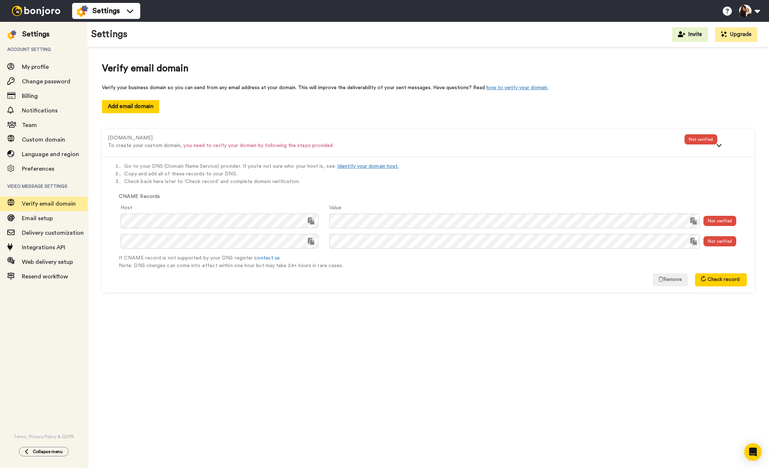
click at [400, 178] on li "Check back here later to ‘Check record’ and complete domain verification." at bounding box center [435, 182] width 623 height 8
click at [374, 167] on link "Identify your domain host." at bounding box center [367, 166] width 61 height 5
click at [376, 166] on link "Identify your domain host." at bounding box center [367, 166] width 61 height 5
click at [401, 317] on div "Verify email domain Verify your business domain so you can send from any email …" at bounding box center [428, 259] width 682 height 425
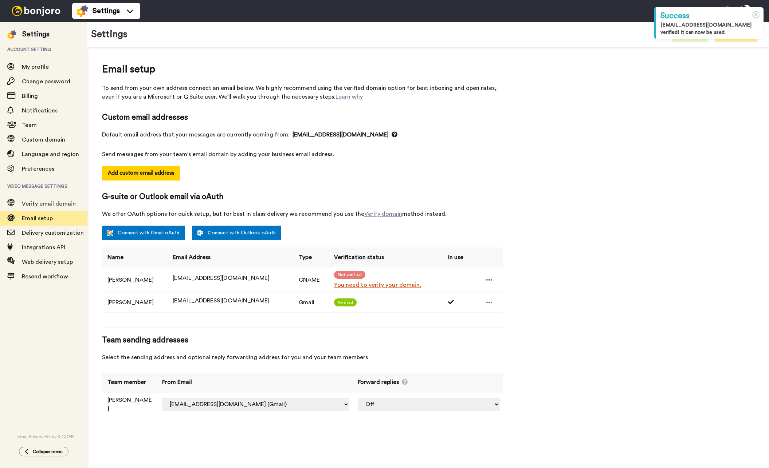
select select "163680"
click at [147, 234] on link "Connect with Gmail oAuth" at bounding box center [143, 233] width 83 height 15
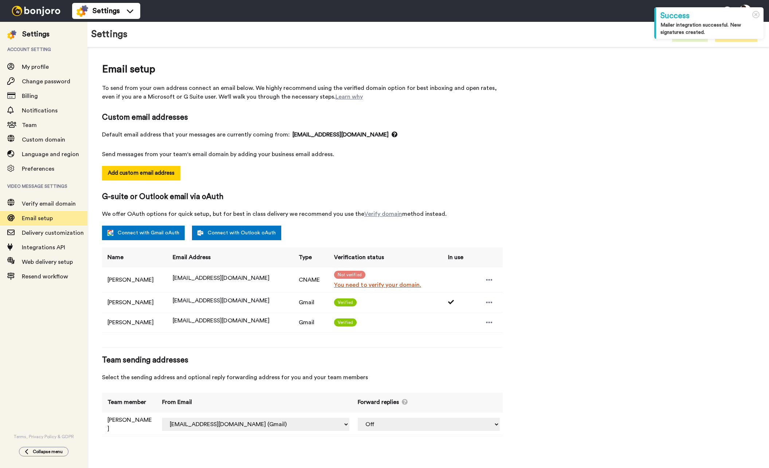
select select "163682"
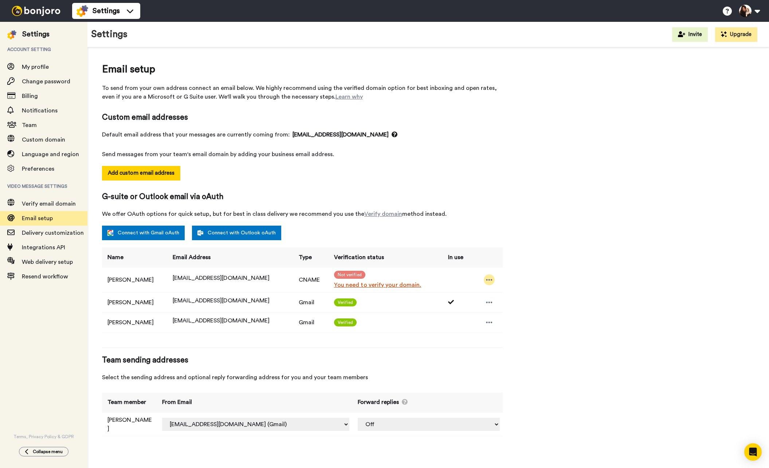
click at [486, 280] on icon at bounding box center [489, 279] width 6 height 1
click at [509, 303] on li "Delete" at bounding box center [509, 303] width 53 height 10
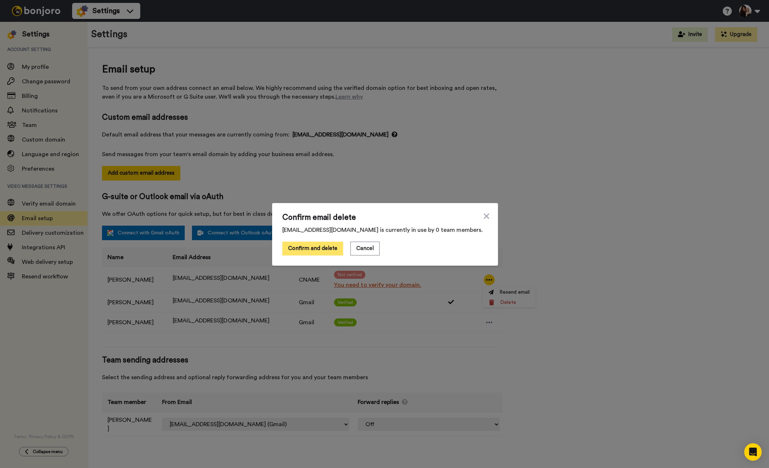
click at [293, 246] on button "Confirm and delete" at bounding box center [312, 249] width 61 height 14
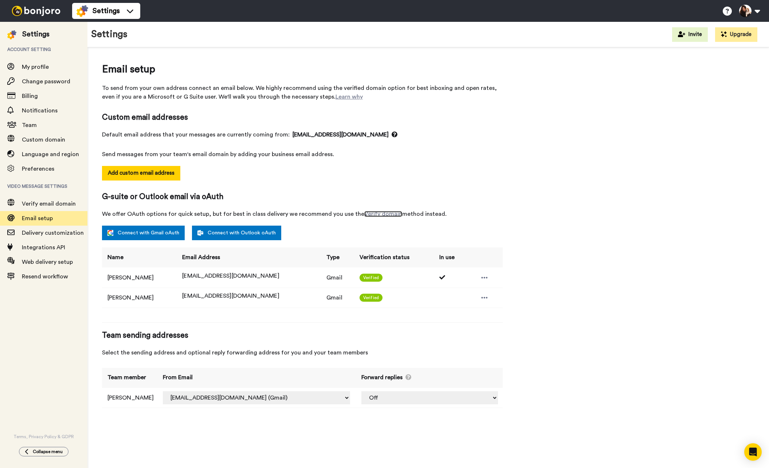
click at [379, 214] on link "Verify domain" at bounding box center [383, 214] width 38 height 6
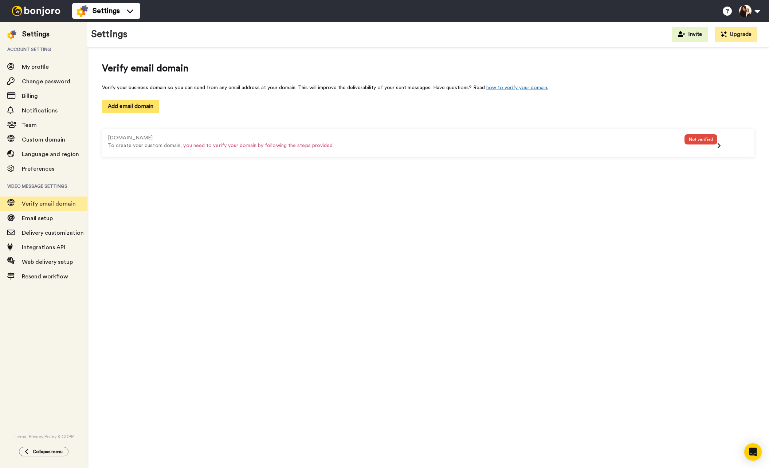
click at [125, 107] on button "Add email domain" at bounding box center [130, 106] width 57 height 13
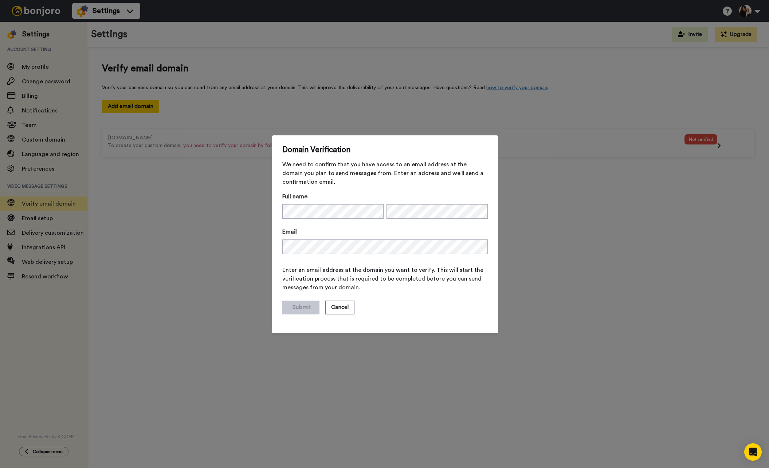
click at [213, 189] on div "Domain Verification We need to confirm that you have access to an email address…" at bounding box center [384, 234] width 769 height 468
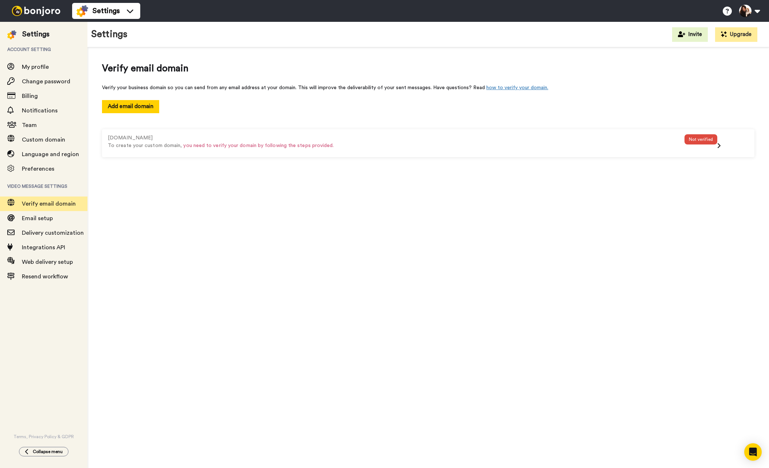
drag, startPoint x: 230, startPoint y: 211, endPoint x: 163, endPoint y: 208, distance: 67.1
click at [225, 212] on div "Verify email domain Verify your business domain so you can send from any email …" at bounding box center [428, 259] width 682 height 425
click at [67, 198] on div "Verify email domain" at bounding box center [43, 204] width 87 height 15
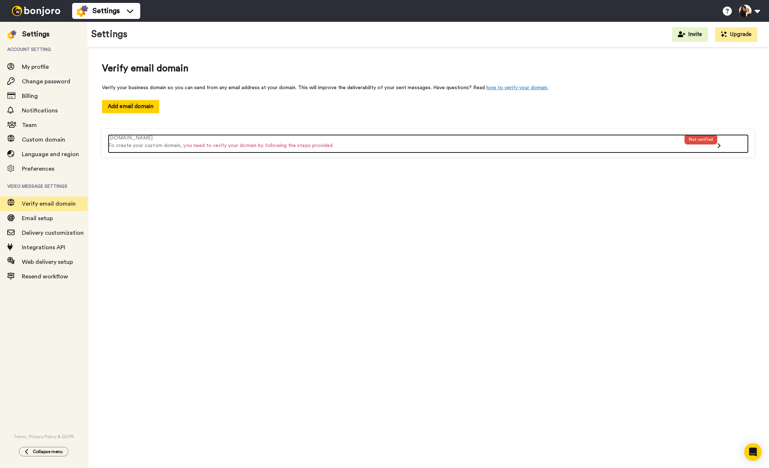
drag, startPoint x: 719, startPoint y: 143, endPoint x: 581, endPoint y: 184, distance: 143.7
click at [719, 143] on icon at bounding box center [719, 146] width 4 height 6
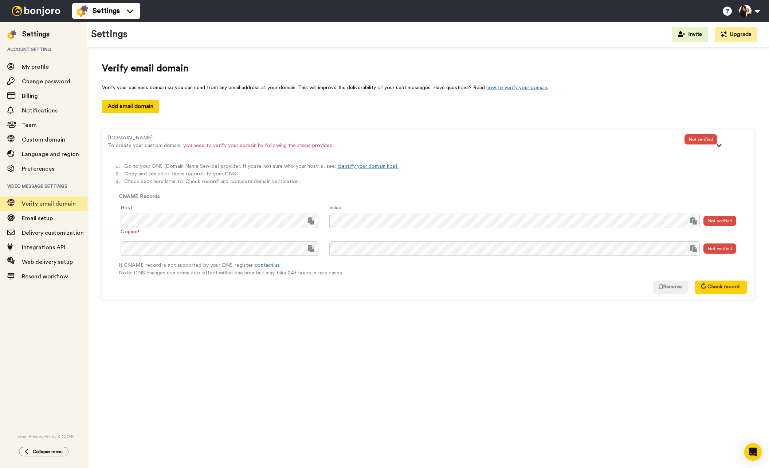
click at [306, 351] on div "Verify email domain Verify your business domain so you can send from any email …" at bounding box center [428, 259] width 682 height 425
click at [265, 318] on div "Verify email domain Verify your business domain so you can send from any email …" at bounding box center [428, 184] width 682 height 274
click at [51, 219] on span "Email setup" at bounding box center [37, 219] width 31 height 6
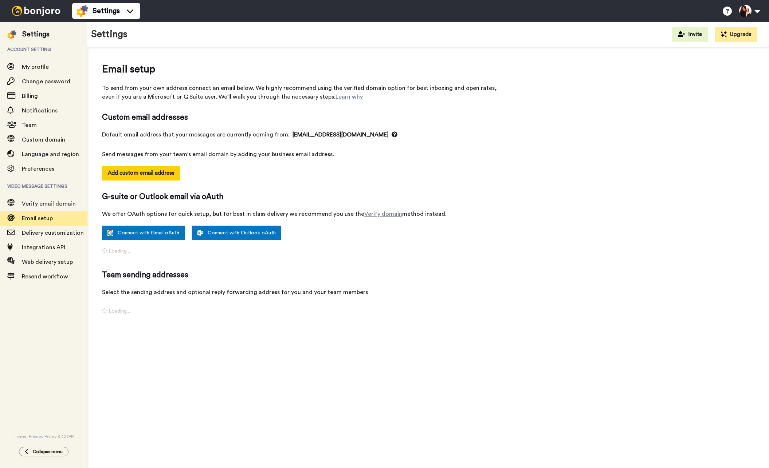
select select "163682"
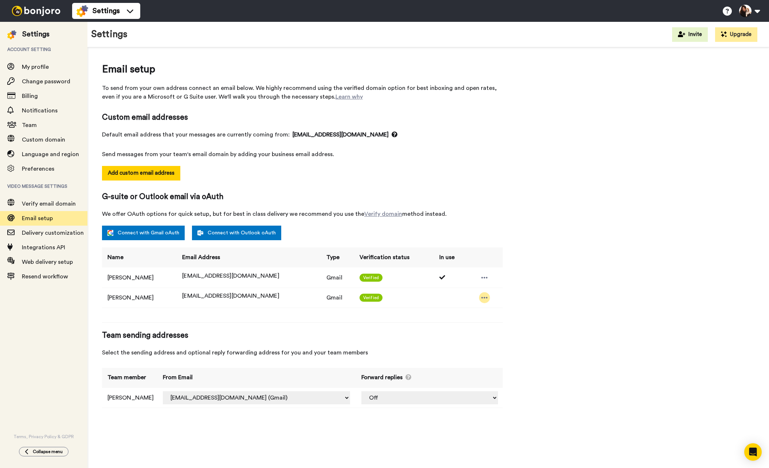
click at [483, 297] on icon at bounding box center [485, 297] width 6 height 1
click at [496, 311] on li "Delete" at bounding box center [497, 310] width 39 height 10
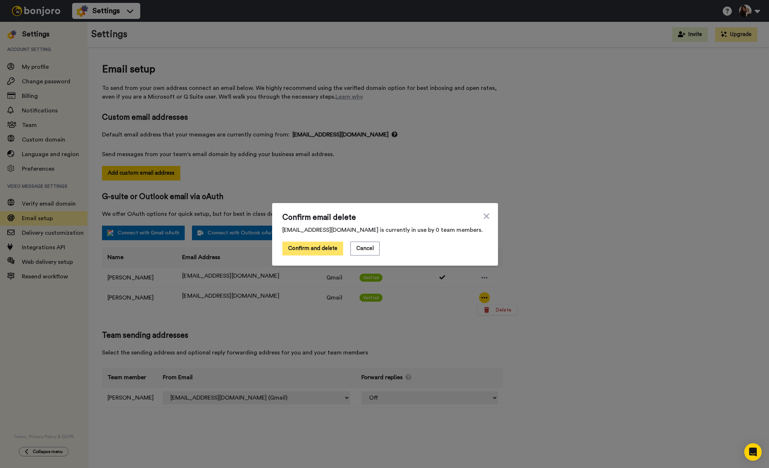
click at [311, 247] on button "Confirm and delete" at bounding box center [312, 249] width 61 height 14
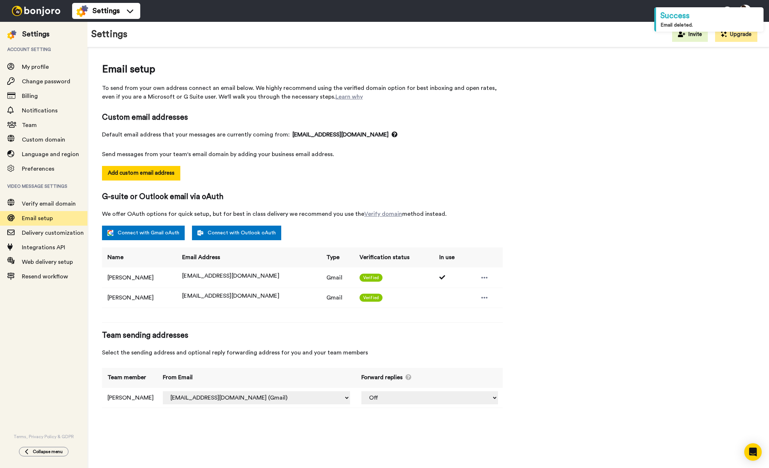
click at [615, 323] on div "Email setup To send from your own address connect an email below. We highly rec…" at bounding box center [428, 239] width 652 height 354
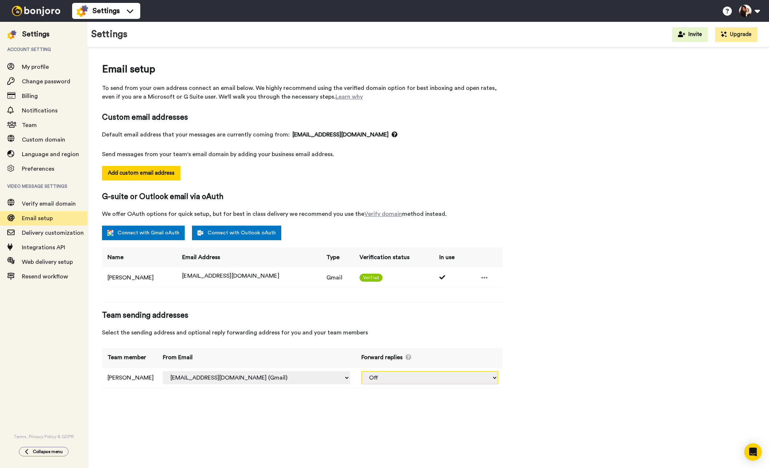
click at [476, 378] on select "Off [EMAIL_ADDRESS][DOMAIN_NAME] (Gmail)" at bounding box center [429, 378] width 137 height 13
click at [592, 392] on div "Email setup To send from your own address connect an email below. We highly rec…" at bounding box center [428, 229] width 652 height 334
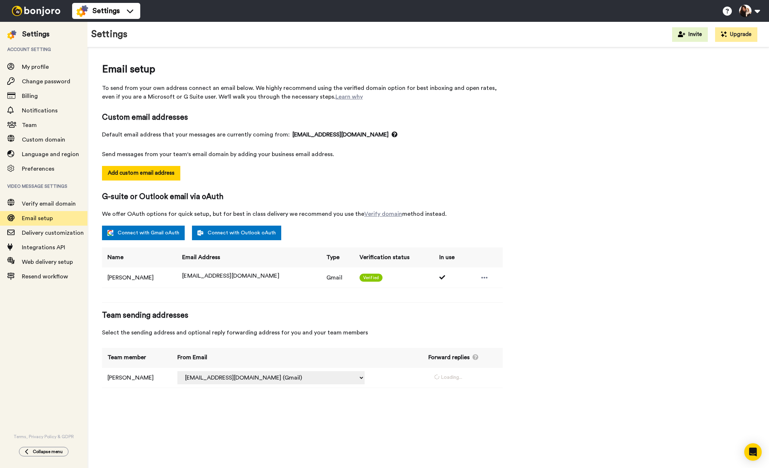
select select "163682"
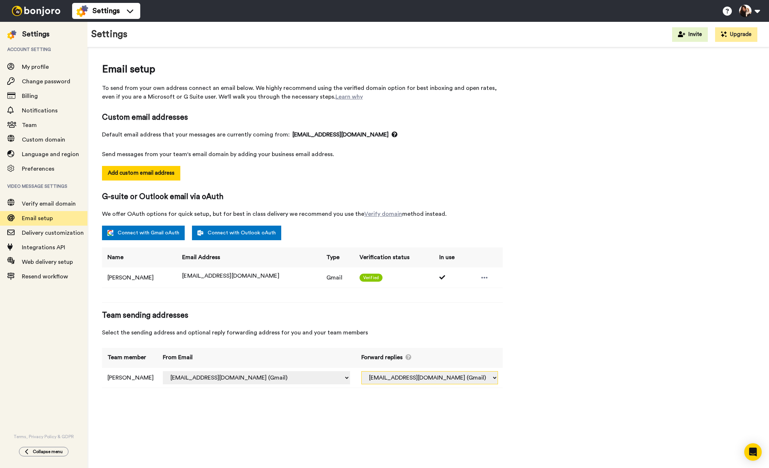
click at [477, 380] on select "Off info@kealastevensphotography.com (Gmail)" at bounding box center [429, 378] width 137 height 13
click at [392, 418] on div "Email setup To send from your own address connect an email below. We highly rec…" at bounding box center [428, 259] width 682 height 425
click at [53, 232] on span "Delivery customization" at bounding box center [53, 233] width 62 height 6
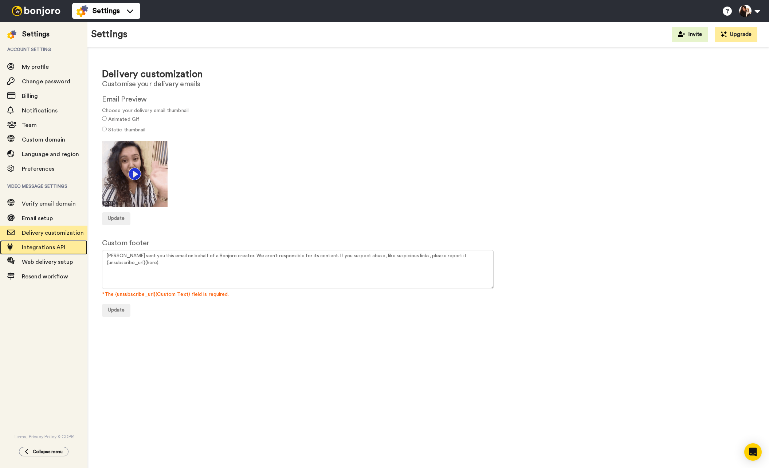
click at [55, 248] on span "Integrations API" at bounding box center [43, 248] width 43 height 6
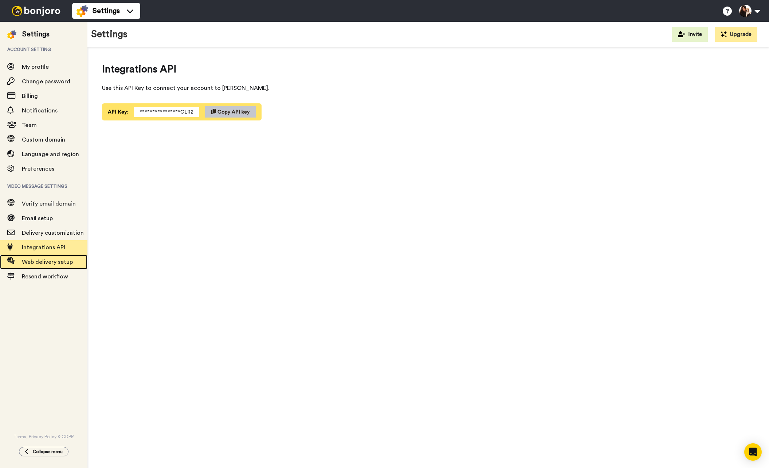
click at [48, 264] on span "Web delivery setup" at bounding box center [47, 262] width 51 height 6
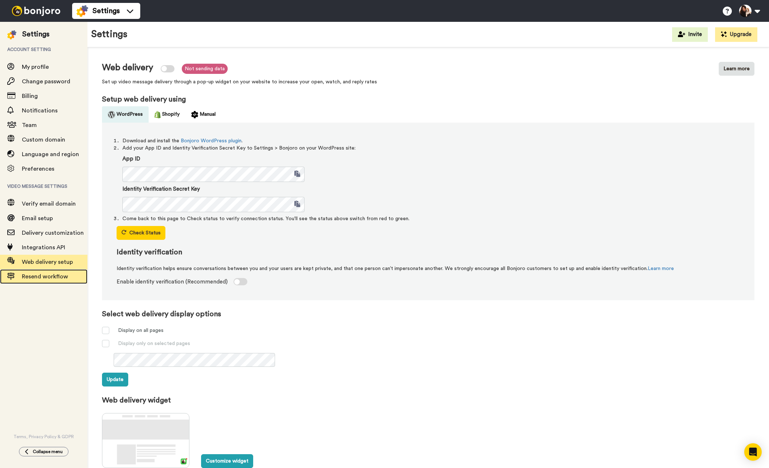
click at [50, 280] on span "Resend workflow" at bounding box center [45, 277] width 46 height 6
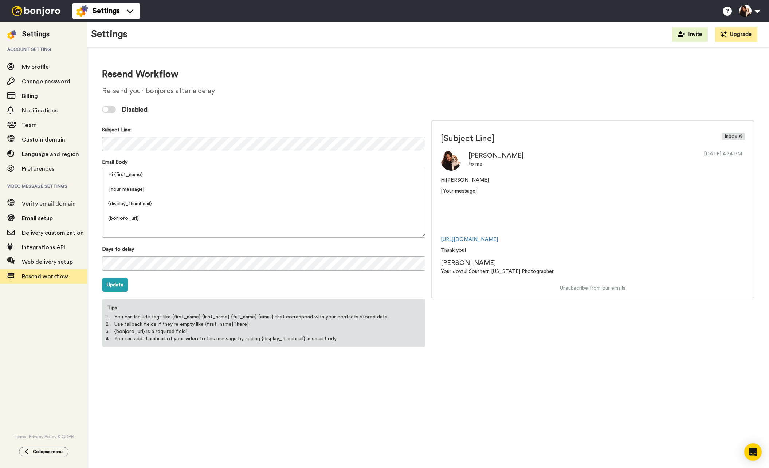
click at [420, 379] on div "Resend Workflow Re-send your bonjoros after a delay Disabled Subject Line: Emai…" at bounding box center [428, 259] width 682 height 425
click at [192, 374] on div "Resend Workflow Re-send your bonjoros after a delay Disabled Subject Line: Emai…" at bounding box center [428, 259] width 682 height 425
click at [193, 370] on div "Resend Workflow Re-send your bonjoros after a delay Disabled Subject Line: Emai…" at bounding box center [428, 259] width 682 height 425
click at [227, 93] on h2 "Re-send your bonjoros after a delay" at bounding box center [428, 91] width 652 height 8
click at [662, 60] on div "Resend Workflow Re-send your bonjoros after a delay Disabled Subject Line: Emai…" at bounding box center [428, 207] width 682 height 320
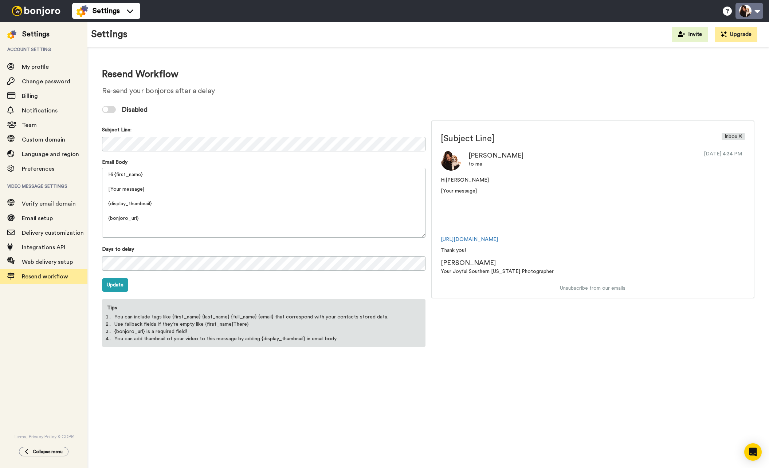
click at [756, 13] on button at bounding box center [749, 11] width 28 height 16
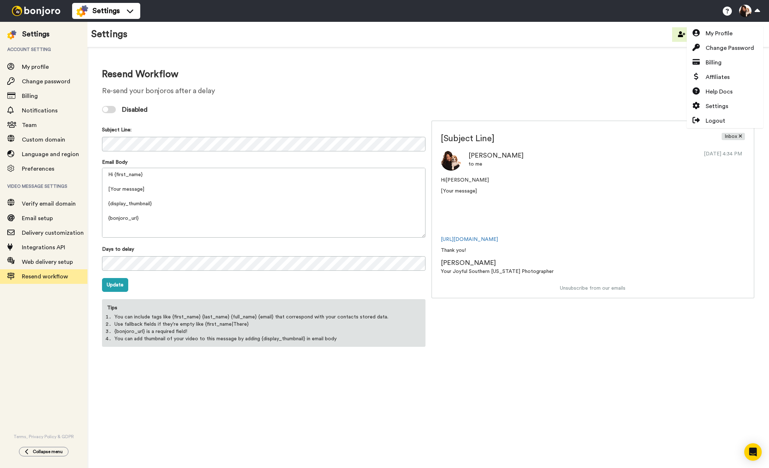
click at [586, 61] on div "Resend Workflow Re-send your bonjoros after a delay Disabled Subject Line: Emai…" at bounding box center [428, 207] width 682 height 320
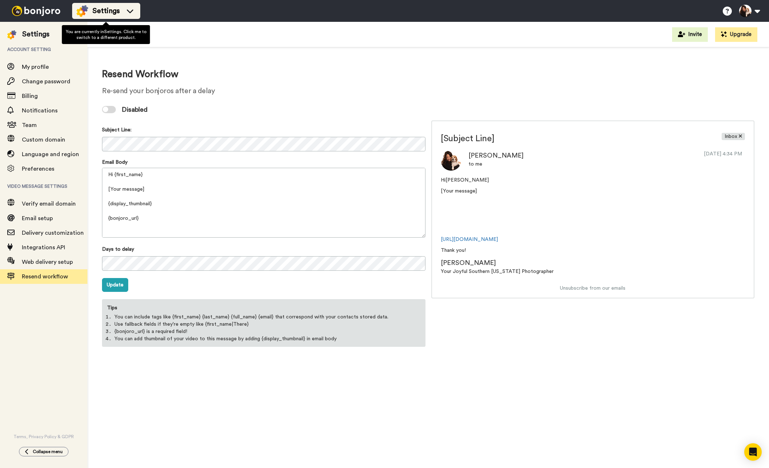
click at [131, 11] on icon at bounding box center [130, 11] width 7 height 4
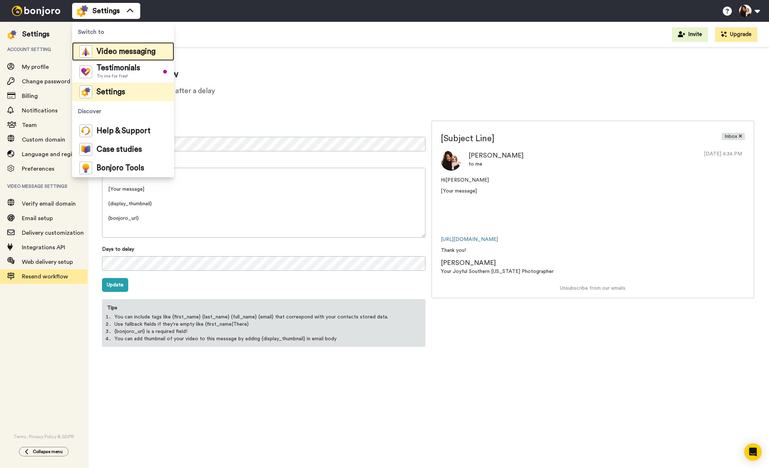
click at [127, 50] on span "Video messaging" at bounding box center [126, 51] width 59 height 7
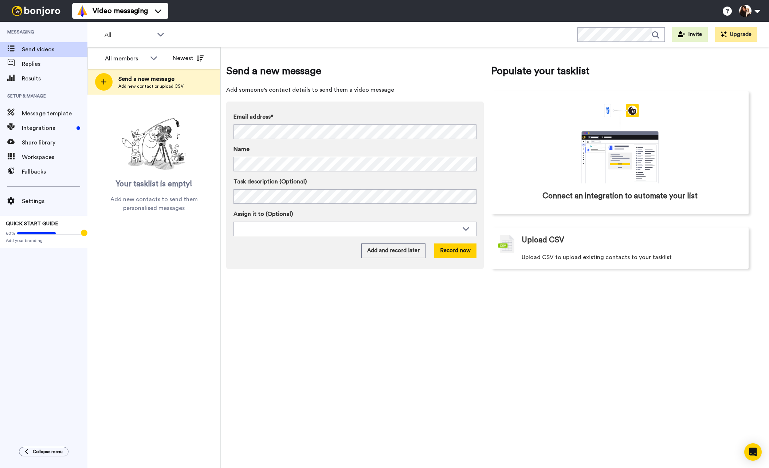
click at [409, 328] on div "Send a new message Add someone's contact details to send them a video message E…" at bounding box center [495, 257] width 548 height 421
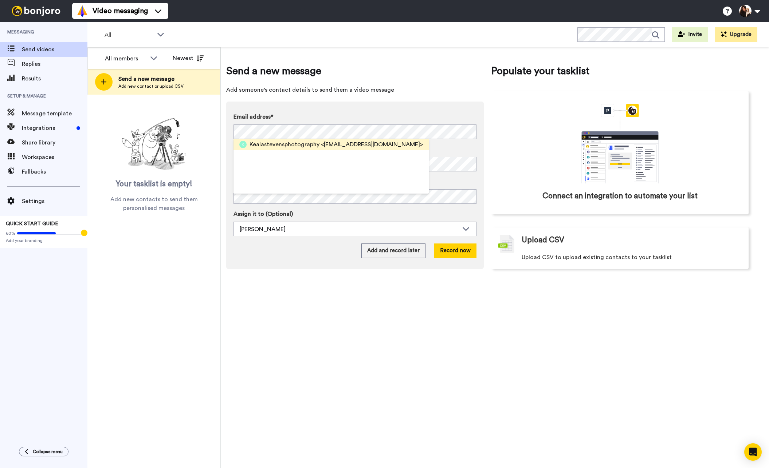
click at [288, 149] on div "Kealastevensphotography <kealastevensphotography@gmail.com>" at bounding box center [330, 144] width 195 height 11
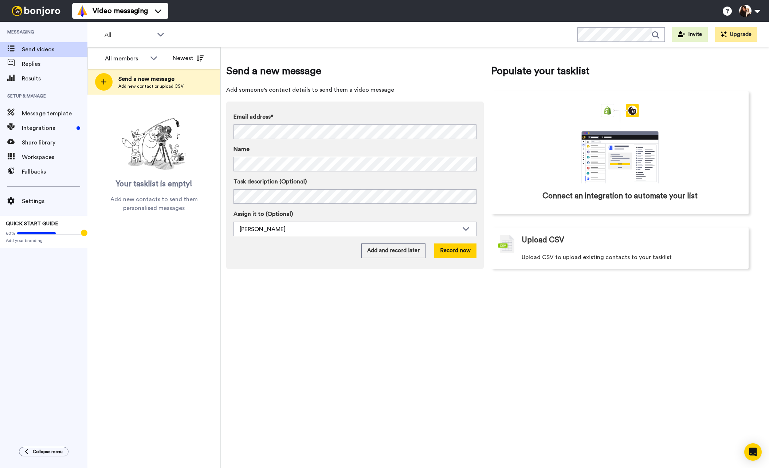
click at [291, 173] on div "Email address* ‌ ‌ ‌ ‌ ‌ ‌ ‌ ‌ ‌ ‌ ‌ ‌ ‌ ‌ ‌ Name Task description (Optional) A…" at bounding box center [354, 175] width 243 height 124
click at [212, 161] on div "All members All members Keala Stevens Newest Send a new message Add new contact…" at bounding box center [428, 257] width 682 height 421
click at [281, 229] on div "[PERSON_NAME]" at bounding box center [349, 229] width 219 height 9
click at [458, 252] on button "Record now" at bounding box center [455, 251] width 42 height 15
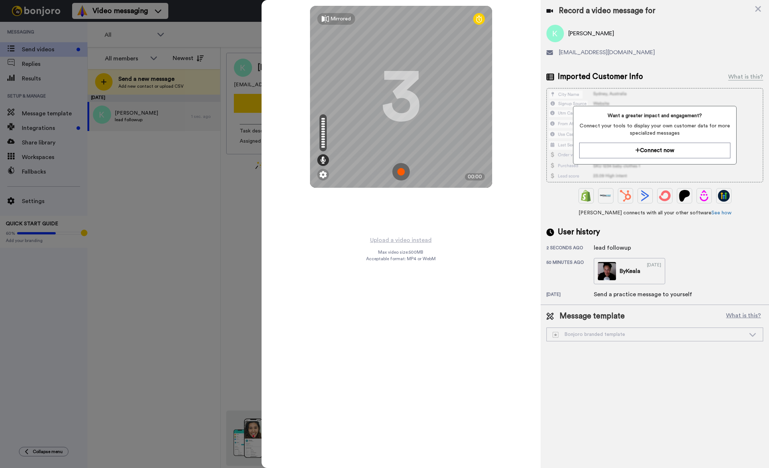
click at [401, 172] on img at bounding box center [400, 171] width 17 height 17
click at [404, 170] on img at bounding box center [400, 171] width 17 height 17
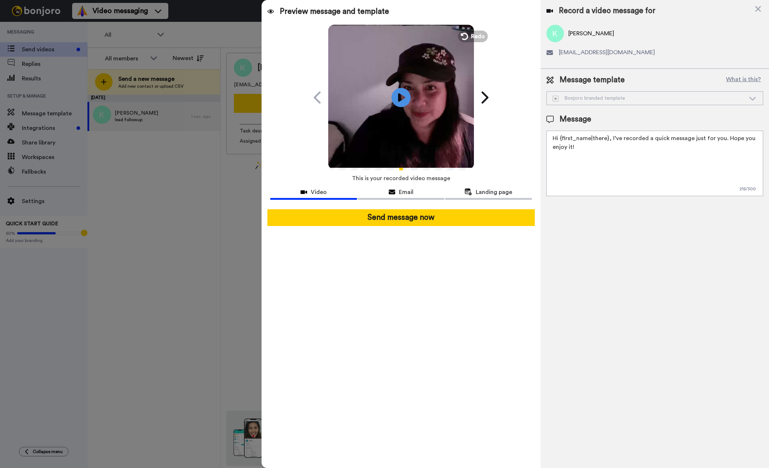
click at [403, 101] on icon at bounding box center [401, 97] width 19 height 19
click at [582, 157] on textarea "Hi {first_name|there}, I’ve recorded a quick message just for you. Hope you enj…" at bounding box center [654, 164] width 217 height 66
drag, startPoint x: 536, startPoint y: 138, endPoint x: 530, endPoint y: 133, distance: 8.3
click at [530, 133] on div "Preview message and template Play/Pause 0:48 / 0:48 A personal message for you …" at bounding box center [515, 234] width 507 height 468
click at [643, 242] on div "Record a video message for Lukas kealastevensphotography@gmail.com Message temp…" at bounding box center [655, 234] width 228 height 468
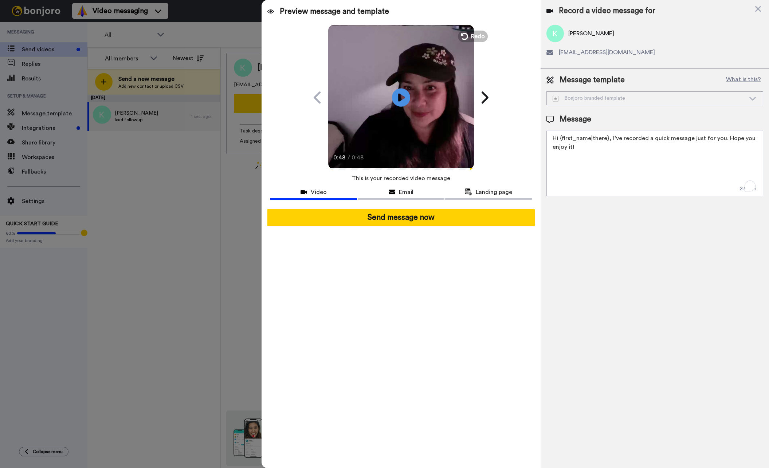
click at [737, 95] on div "Bonjoro branded template" at bounding box center [649, 98] width 193 height 7
click at [752, 96] on icon at bounding box center [752, 98] width 9 height 7
click at [752, 98] on icon at bounding box center [752, 98] width 9 height 7
click at [749, 78] on button "What is this?" at bounding box center [743, 80] width 39 height 11
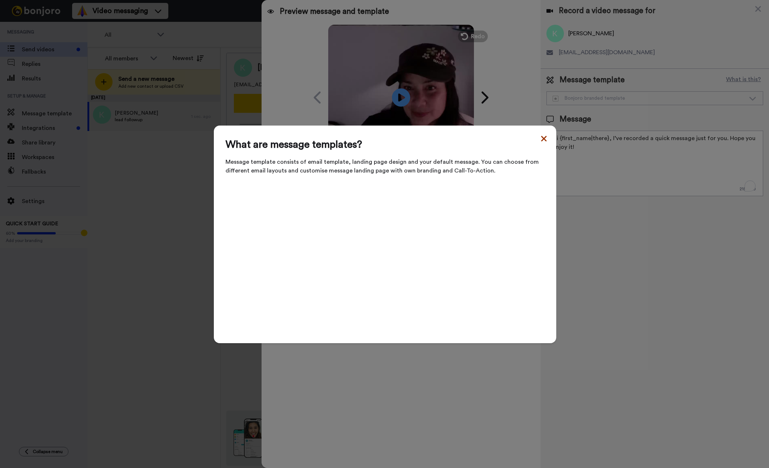
click at [543, 142] on icon at bounding box center [543, 138] width 7 height 9
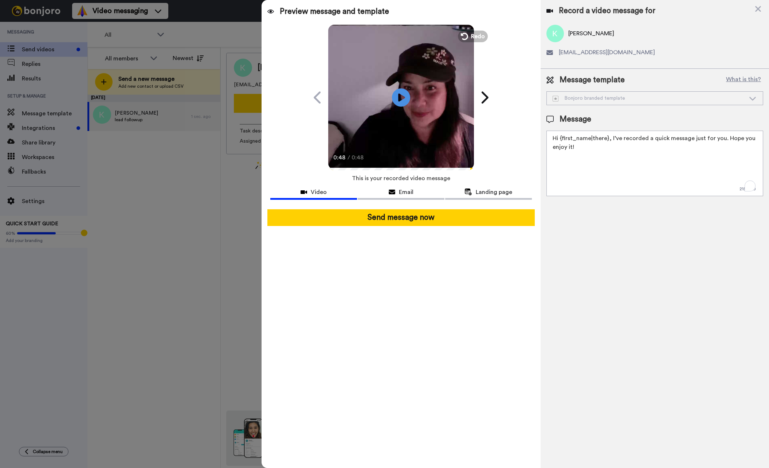
click at [617, 285] on div "Record a video message for Lukas kealastevensphotography@gmail.com Message temp…" at bounding box center [655, 234] width 228 height 468
click at [476, 35] on span "Redo" at bounding box center [478, 35] width 15 height 9
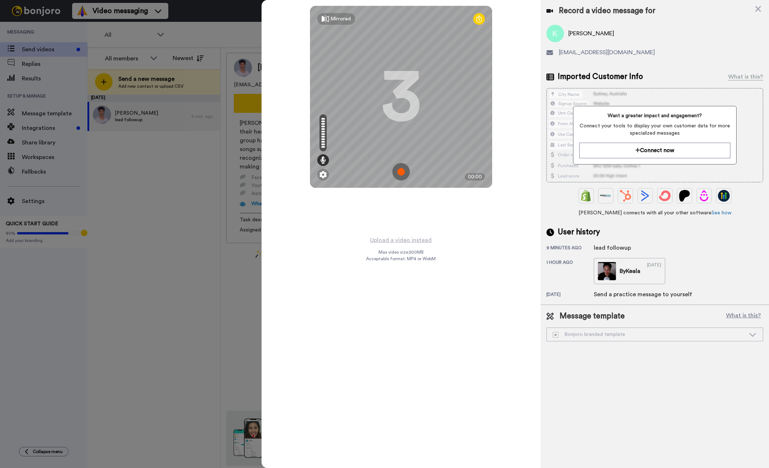
click at [403, 172] on img at bounding box center [400, 171] width 17 height 17
click at [404, 177] on img at bounding box center [400, 171] width 17 height 17
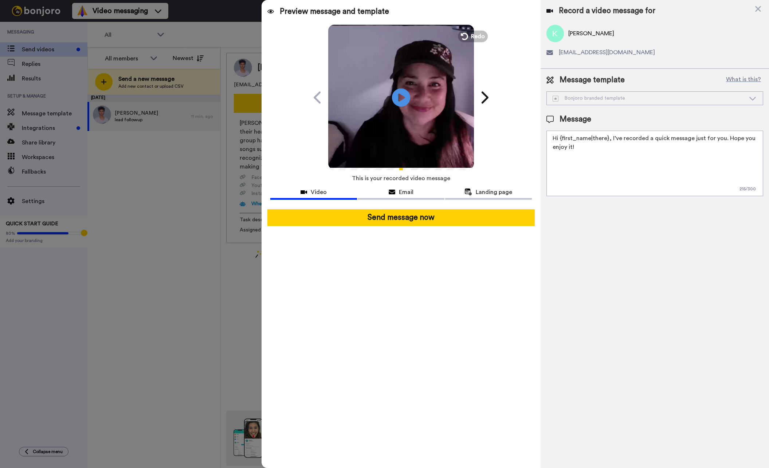
drag, startPoint x: 400, startPoint y: 98, endPoint x: 529, endPoint y: 251, distance: 199.9
drag, startPoint x: 400, startPoint y: 98, endPoint x: 484, endPoint y: 90, distance: 84.5
drag, startPoint x: 768, startPoint y: 119, endPoint x: 727, endPoint y: 268, distance: 153.7
drag, startPoint x: 401, startPoint y: 99, endPoint x: 412, endPoint y: 101, distance: 10.4
click at [405, 98] on icon at bounding box center [401, 97] width 19 height 19
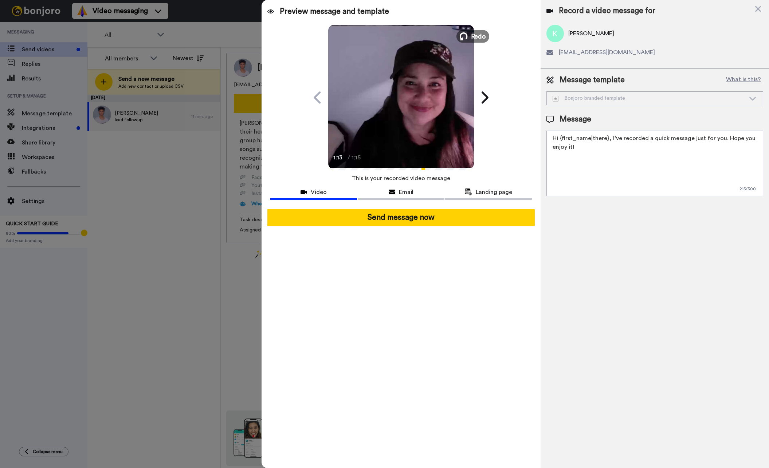
click at [477, 36] on span "Redo" at bounding box center [478, 35] width 15 height 9
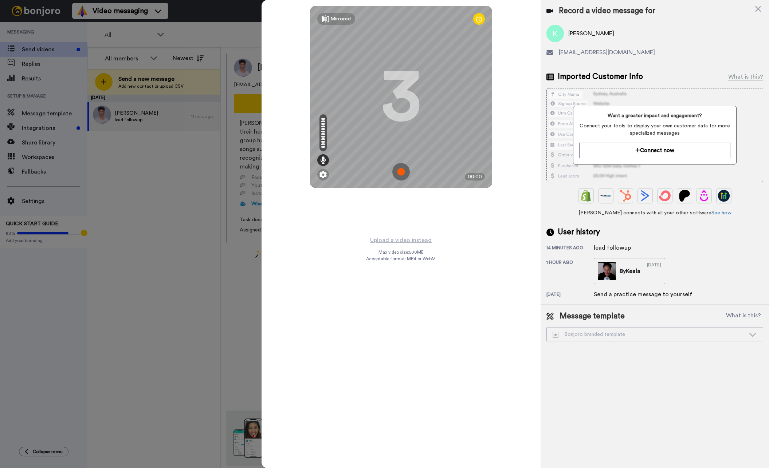
click at [402, 180] on img at bounding box center [400, 171] width 17 height 17
click at [407, 171] on img at bounding box center [400, 171] width 17 height 17
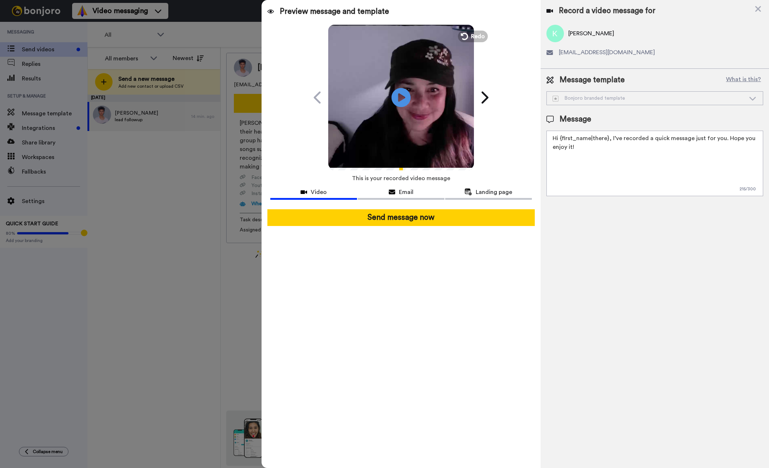
click at [401, 98] on icon "Play/Pause" at bounding box center [401, 97] width 19 height 35
click at [448, 323] on div "Preview message and template Play/Pause 1:06 / 1:06 A personal message for you …" at bounding box center [401, 234] width 279 height 468
click at [477, 36] on span "Redo" at bounding box center [478, 35] width 15 height 9
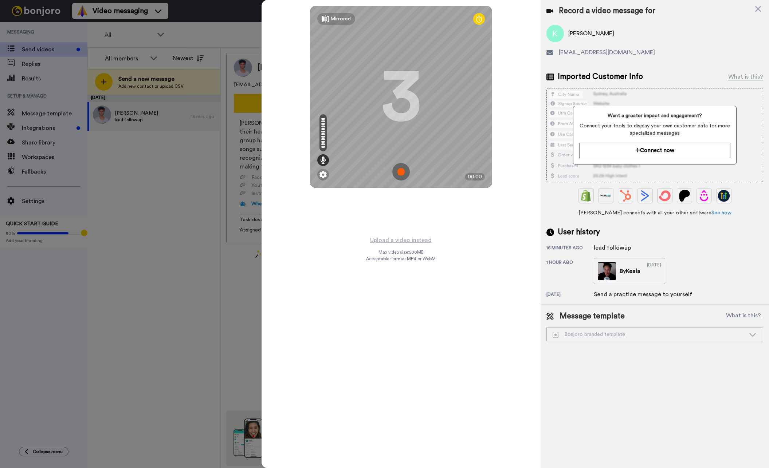
click at [405, 173] on img at bounding box center [400, 171] width 17 height 17
click at [401, 170] on img at bounding box center [400, 171] width 17 height 17
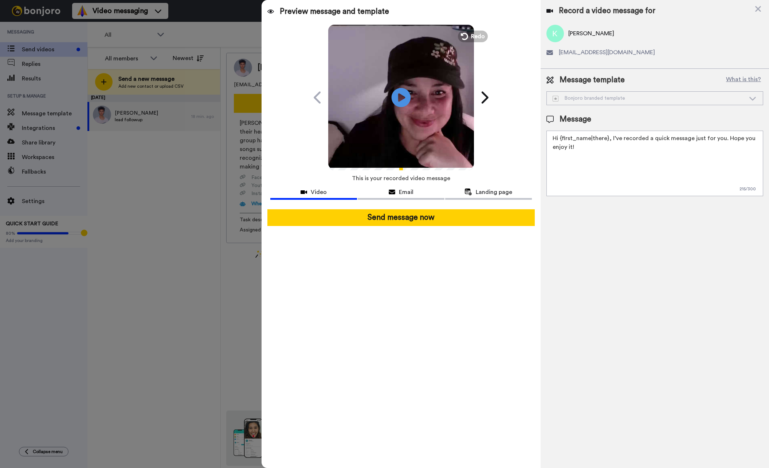
click at [405, 99] on icon at bounding box center [401, 97] width 19 height 19
click at [475, 36] on span "Redo" at bounding box center [478, 35] width 15 height 9
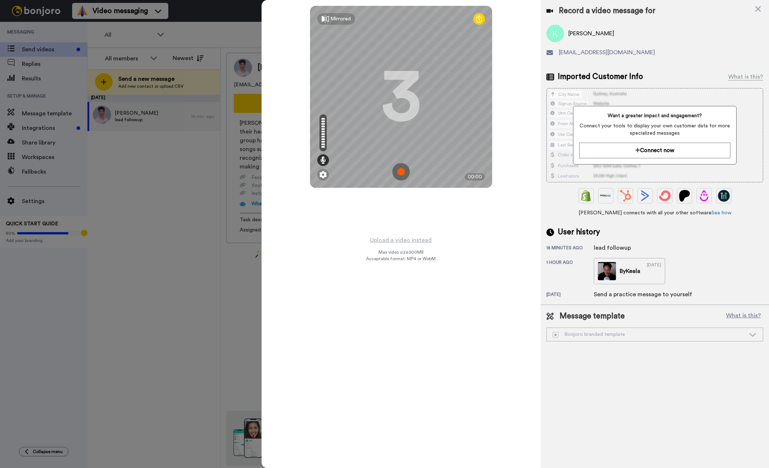
click at [404, 172] on img at bounding box center [400, 171] width 17 height 17
click at [401, 170] on img at bounding box center [400, 171] width 17 height 17
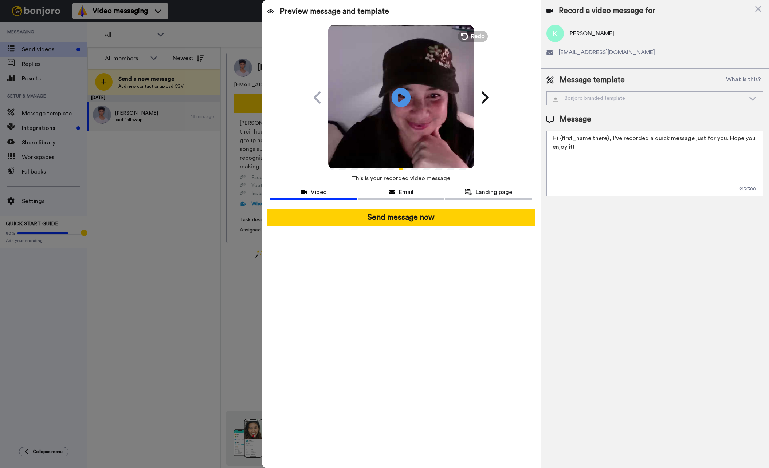
click at [405, 94] on icon at bounding box center [401, 97] width 19 height 19
click at [621, 297] on div "Record a video message for Lukas kealastevensphotography@gmail.com Message temp…" at bounding box center [655, 234] width 228 height 468
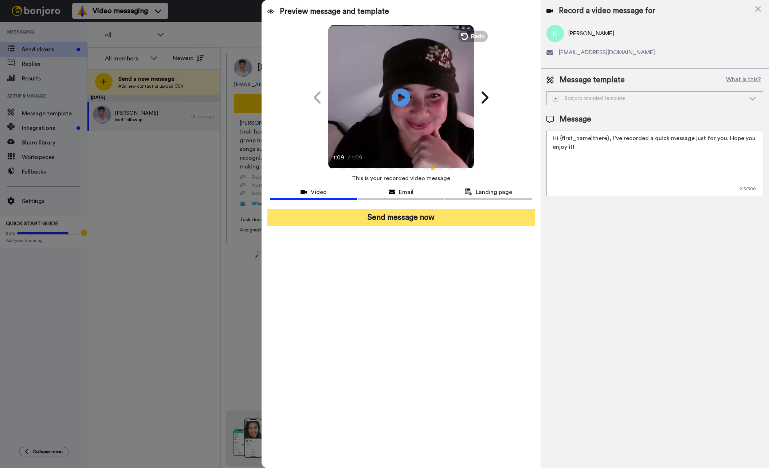
click at [409, 219] on button "Send message now" at bounding box center [400, 217] width 267 height 17
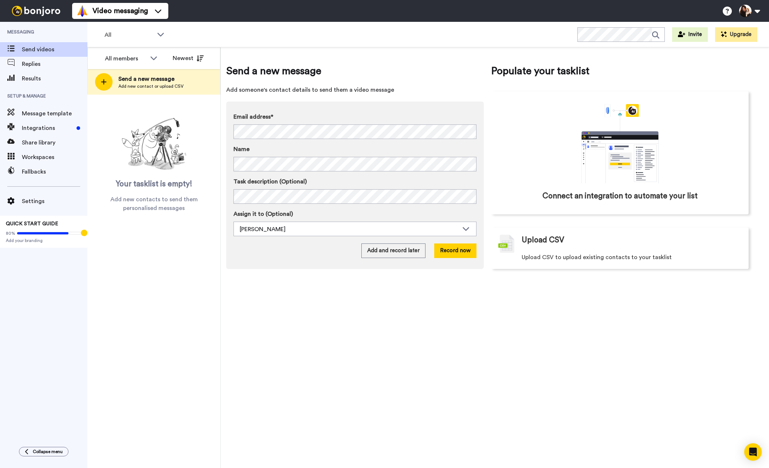
click at [445, 326] on div "Send a new message Add someone's contact details to send them a video message E…" at bounding box center [495, 257] width 548 height 421
click at [426, 351] on div "Send a new message Add someone's contact details to send them a video message E…" at bounding box center [495, 257] width 548 height 421
click at [324, 290] on div "Send a new message Add someone's contact details to send them a video message E…" at bounding box center [495, 257] width 548 height 421
click at [460, 252] on button "Record now" at bounding box center [455, 251] width 42 height 15
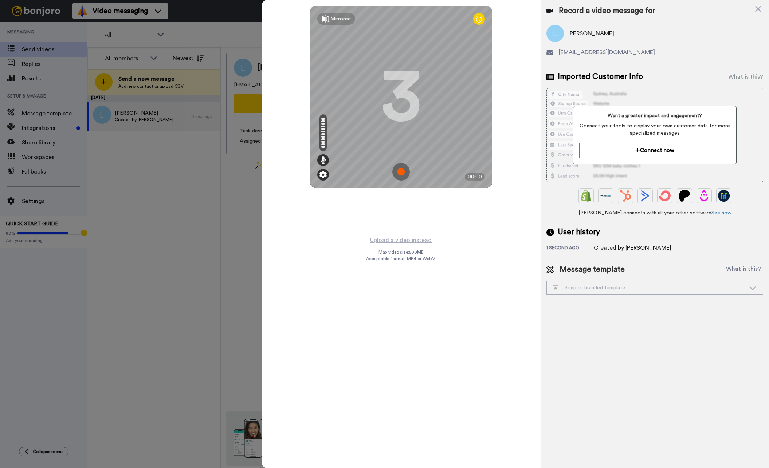
click at [325, 172] on img at bounding box center [322, 174] width 7 height 7
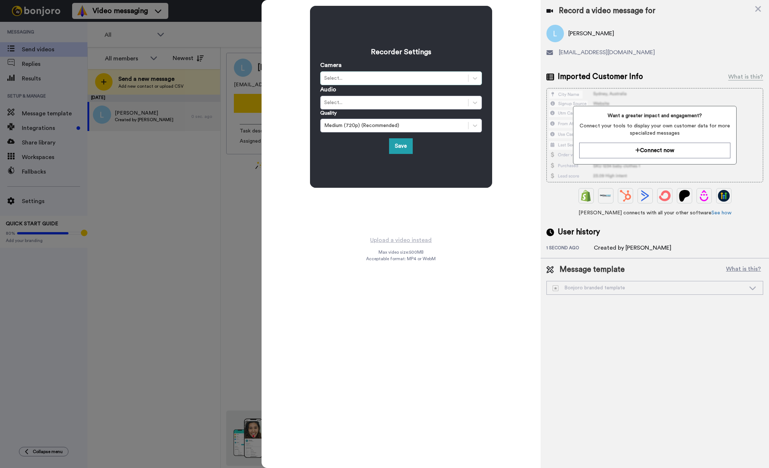
click at [462, 79] on div "Select..." at bounding box center [394, 78] width 140 height 7
click at [452, 93] on div "FaceTime HD Camera (Built-in) (05ac:8511)" at bounding box center [401, 96] width 162 height 13
click at [472, 101] on icon at bounding box center [474, 102] width 7 height 7
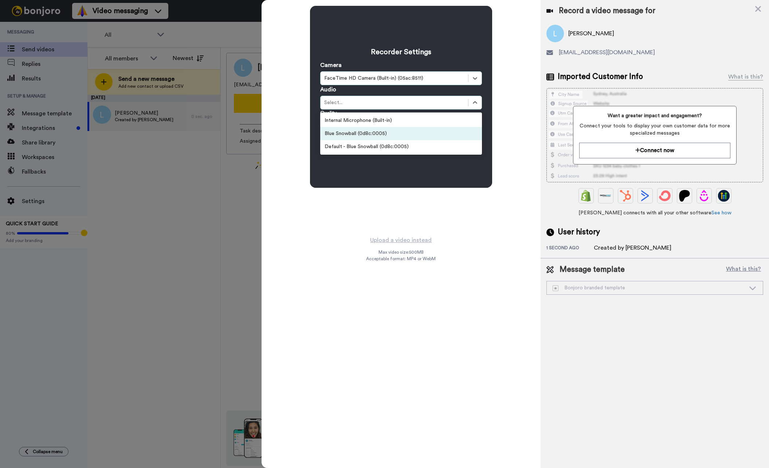
click at [377, 135] on div "Blue Snowball (0d8c:0005)" at bounding box center [401, 133] width 162 height 13
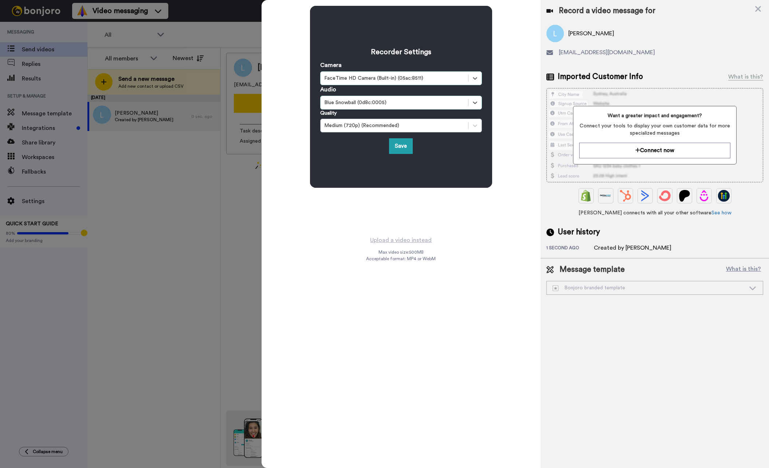
click at [447, 220] on div "Recorder Settings Camera option FaceTime HD Camera (Built-in) (05ac:8511), sele…" at bounding box center [401, 118] width 279 height 236
click at [401, 146] on button "Save" at bounding box center [401, 146] width 24 height 16
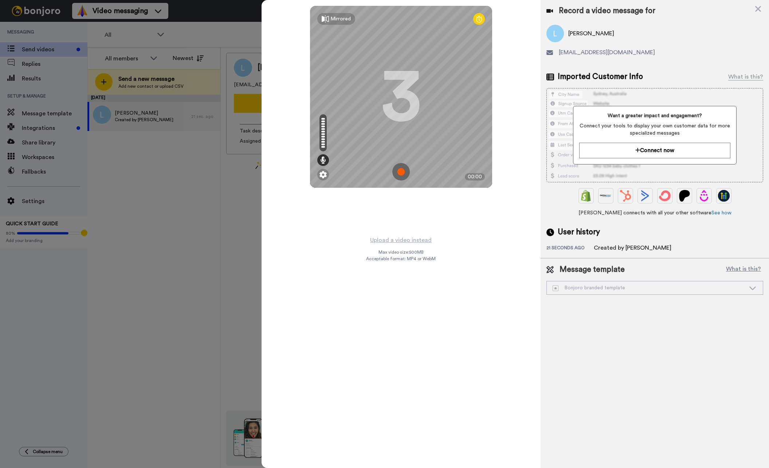
click at [403, 172] on img at bounding box center [400, 171] width 17 height 17
click at [405, 171] on img at bounding box center [400, 171] width 17 height 17
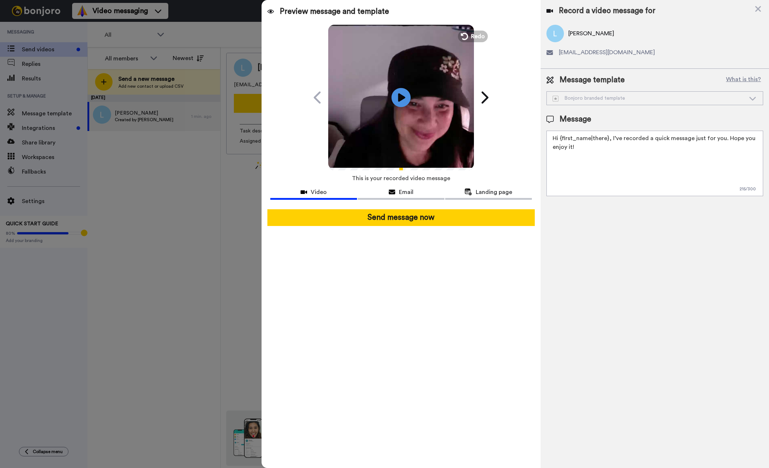
click at [400, 96] on icon "Play/Pause" at bounding box center [401, 97] width 19 height 35
click at [478, 38] on span "Redo" at bounding box center [478, 35] width 15 height 9
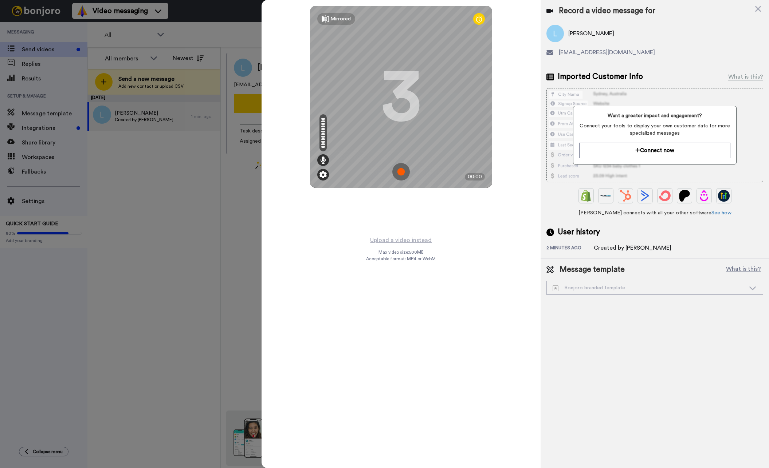
click at [325, 173] on img at bounding box center [322, 174] width 7 height 7
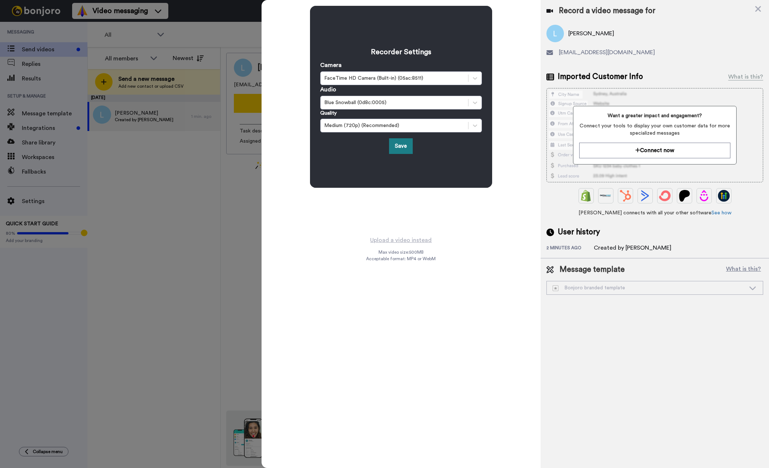
click at [404, 148] on button "Save" at bounding box center [401, 146] width 24 height 16
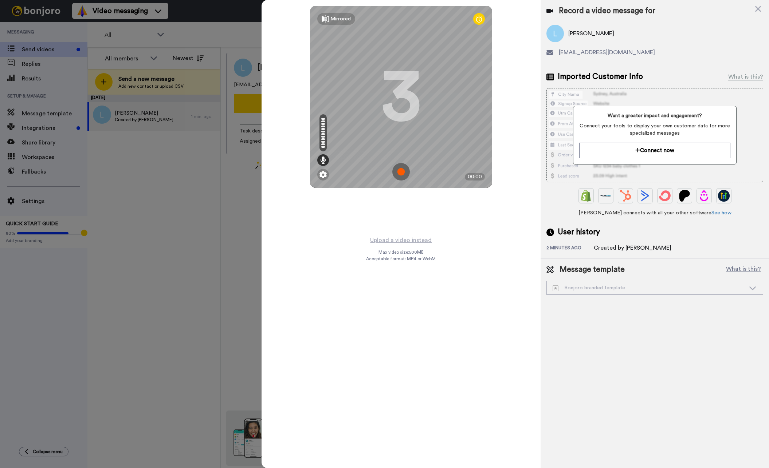
click at [405, 170] on img at bounding box center [400, 171] width 17 height 17
click at [405, 172] on img at bounding box center [400, 171] width 17 height 17
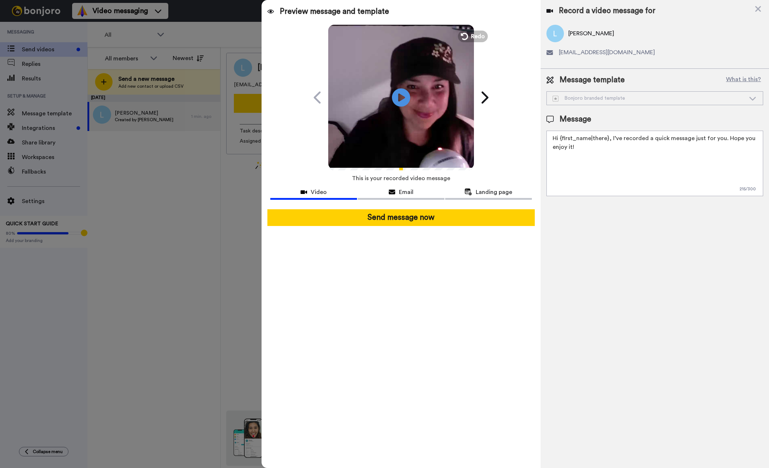
drag, startPoint x: 401, startPoint y: 99, endPoint x: 432, endPoint y: 159, distance: 67.3
click at [402, 99] on icon "Play/Pause" at bounding box center [401, 97] width 18 height 33
click at [476, 38] on span "Redo" at bounding box center [478, 35] width 15 height 9
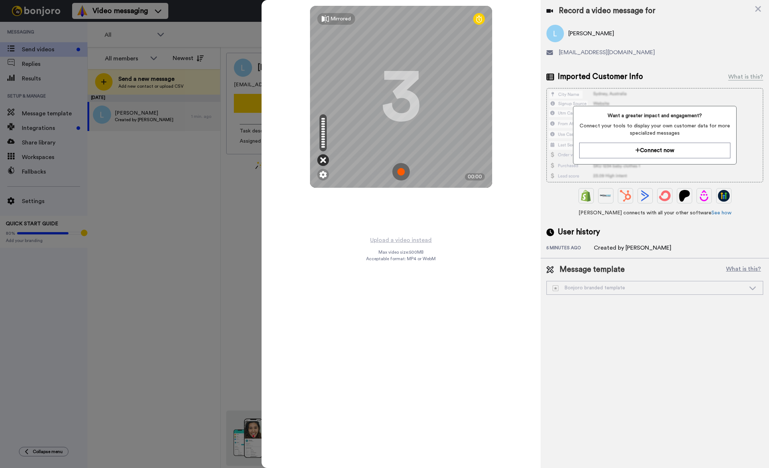
click at [325, 161] on icon at bounding box center [323, 160] width 6 height 7
click at [325, 172] on img at bounding box center [322, 174] width 7 height 7
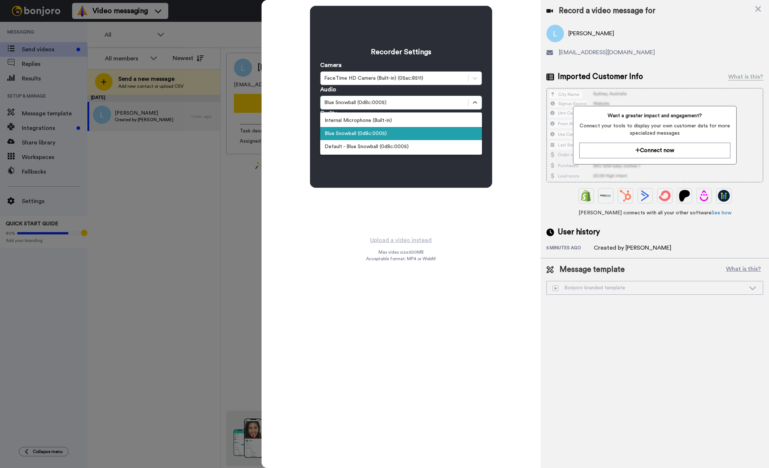
click at [370, 106] on div "Blue Snowball (0d8c:0005)" at bounding box center [394, 102] width 140 height 7
click at [372, 117] on div "Internal Microphone (Built-in)" at bounding box center [401, 120] width 162 height 13
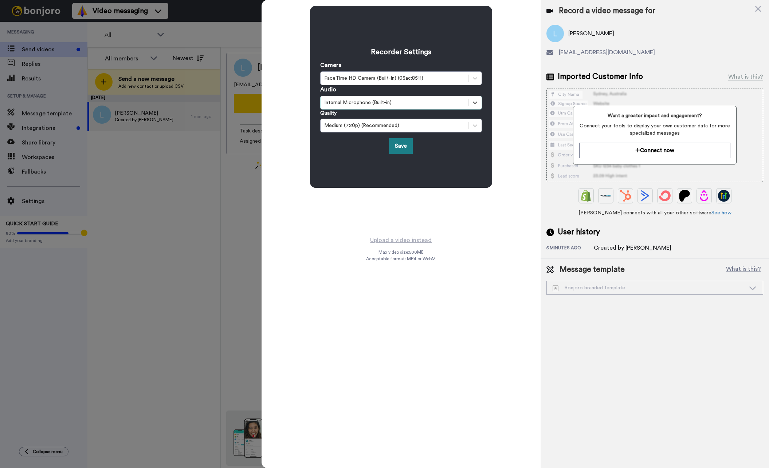
click at [411, 150] on button "Save" at bounding box center [401, 146] width 24 height 16
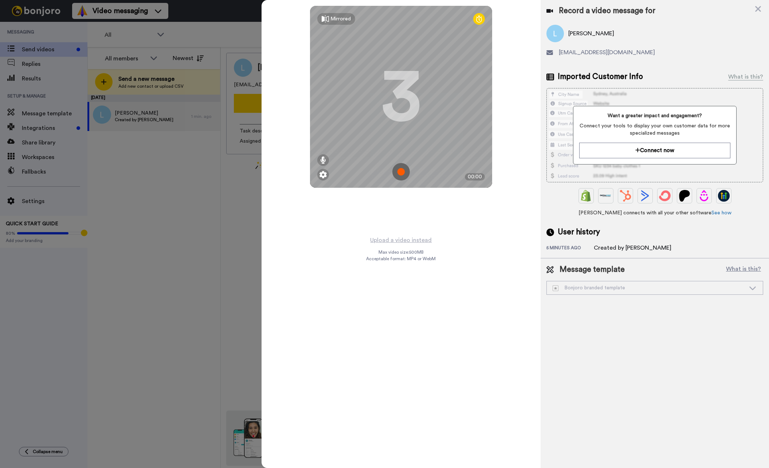
click at [401, 172] on img at bounding box center [400, 171] width 17 height 17
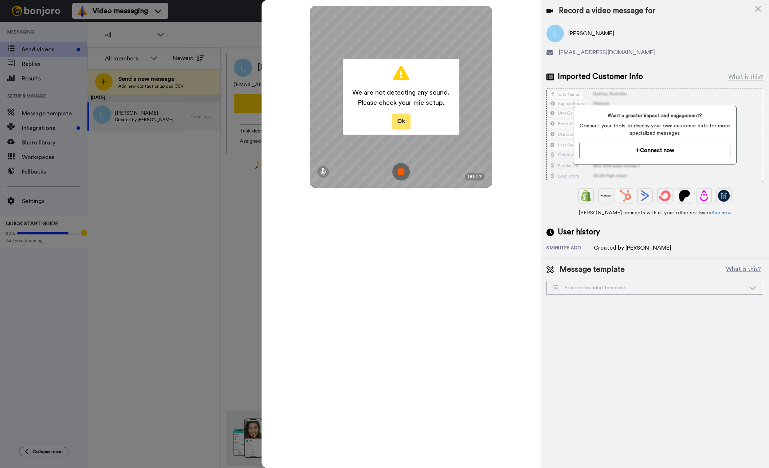
click at [402, 125] on button "Ok" at bounding box center [401, 122] width 19 height 16
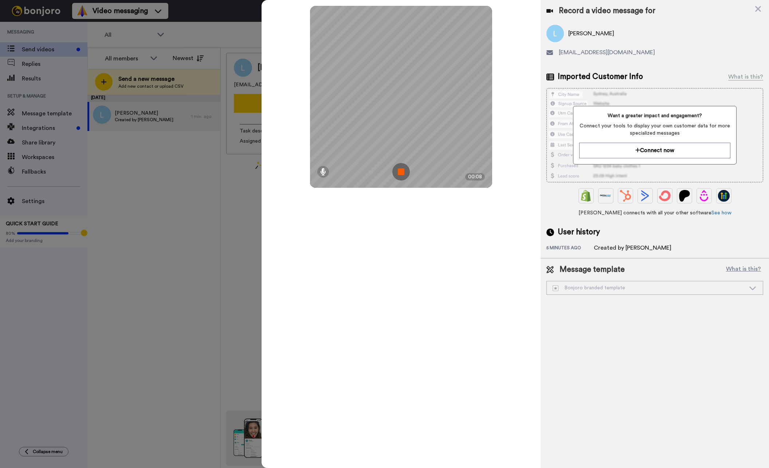
drag, startPoint x: 432, startPoint y: 267, endPoint x: 444, endPoint y: 271, distance: 13.0
click at [432, 267] on div "Mirrored Redo 3 00:08" at bounding box center [401, 234] width 279 height 468
click at [400, 174] on img at bounding box center [400, 171] width 17 height 17
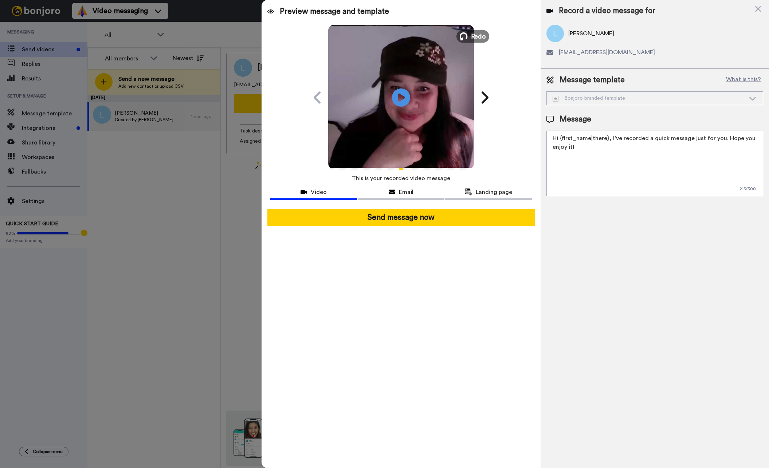
click at [473, 38] on span "Redo" at bounding box center [478, 35] width 15 height 9
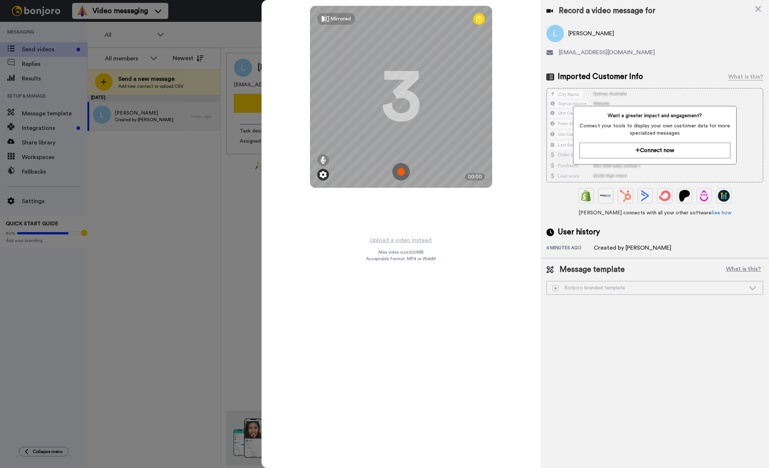
click at [324, 175] on img at bounding box center [322, 174] width 7 height 7
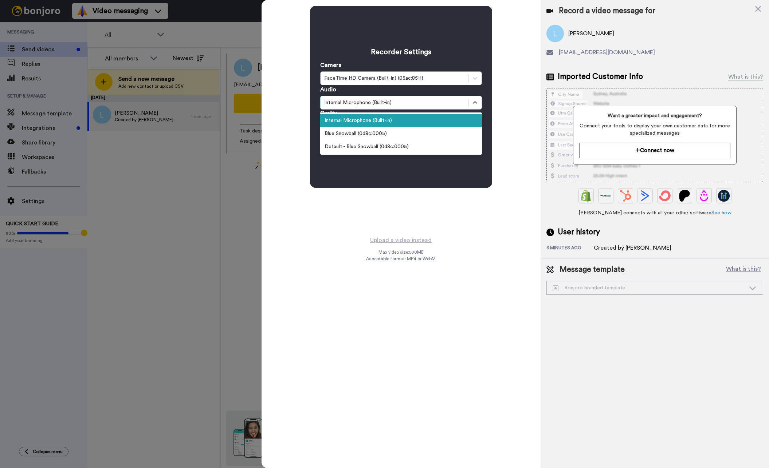
click at [410, 103] on div "Internal Microphone (Built-in)" at bounding box center [394, 102] width 140 height 7
click at [394, 146] on div "Default - Blue Snowball (0d8c:0005)" at bounding box center [401, 146] width 162 height 13
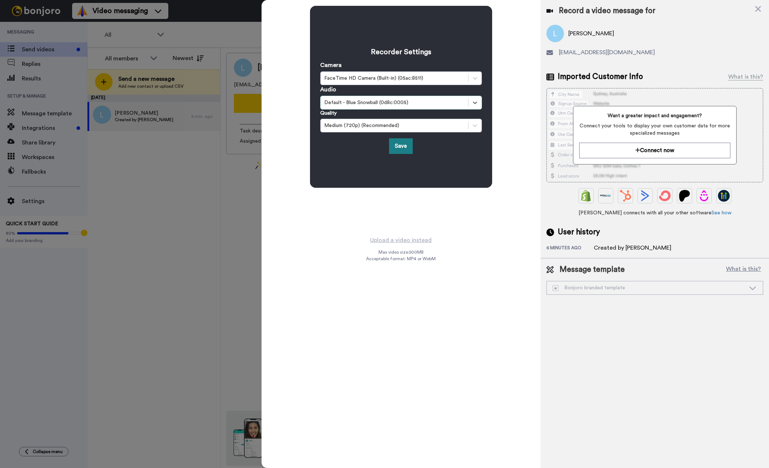
click at [404, 145] on button "Save" at bounding box center [401, 146] width 24 height 16
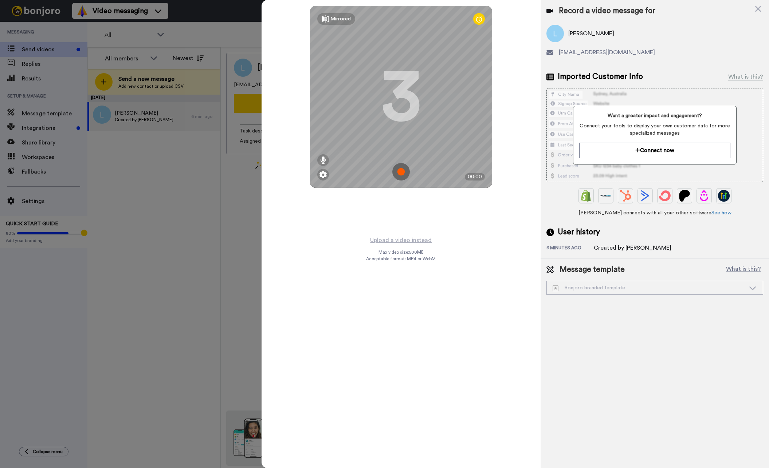
click at [399, 169] on img at bounding box center [400, 171] width 17 height 17
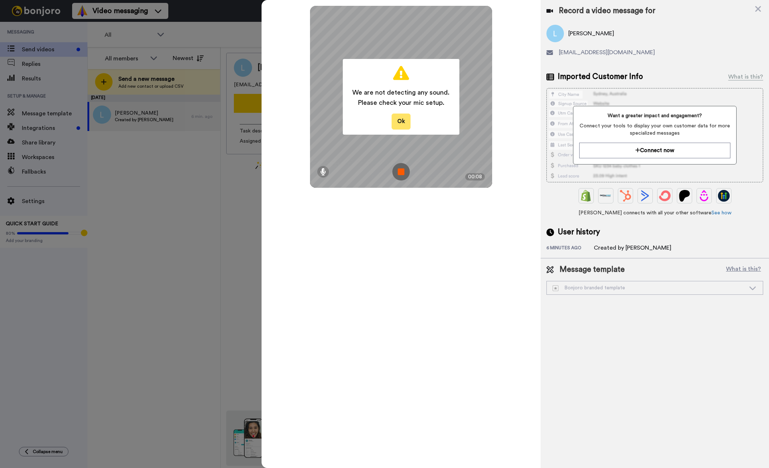
click at [398, 122] on button "Ok" at bounding box center [401, 122] width 19 height 16
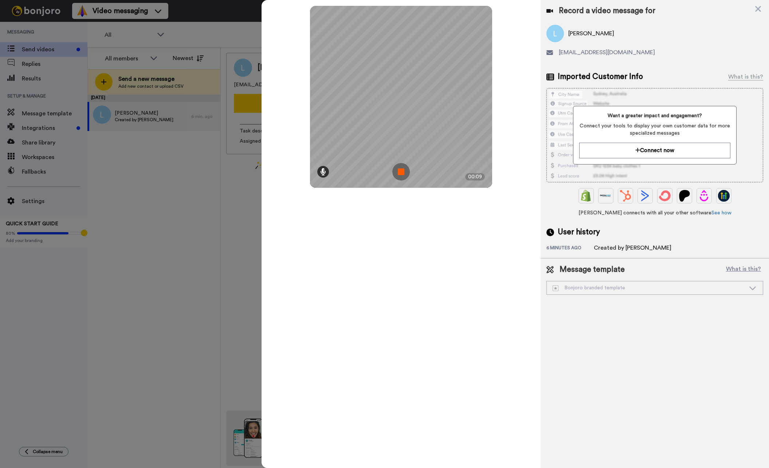
click at [325, 174] on icon at bounding box center [323, 171] width 6 height 7
click at [404, 171] on img at bounding box center [400, 171] width 17 height 17
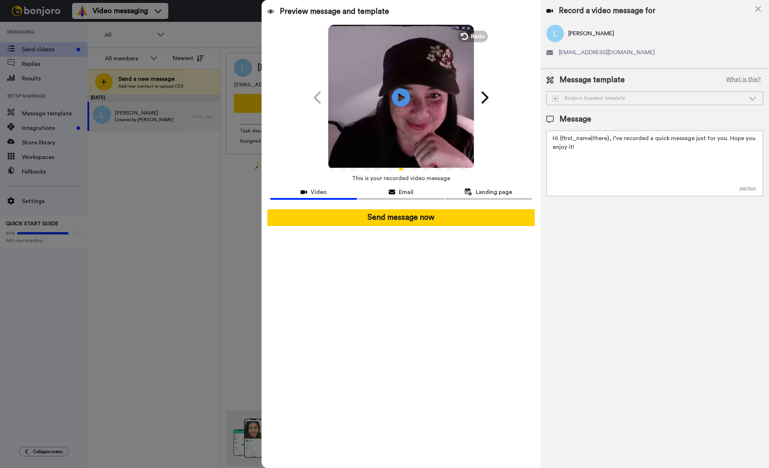
click at [403, 248] on div "Preview message and template Play/Pause A personal message for you from me Keal…" at bounding box center [401, 234] width 279 height 468
click at [475, 38] on span "Redo" at bounding box center [478, 35] width 15 height 9
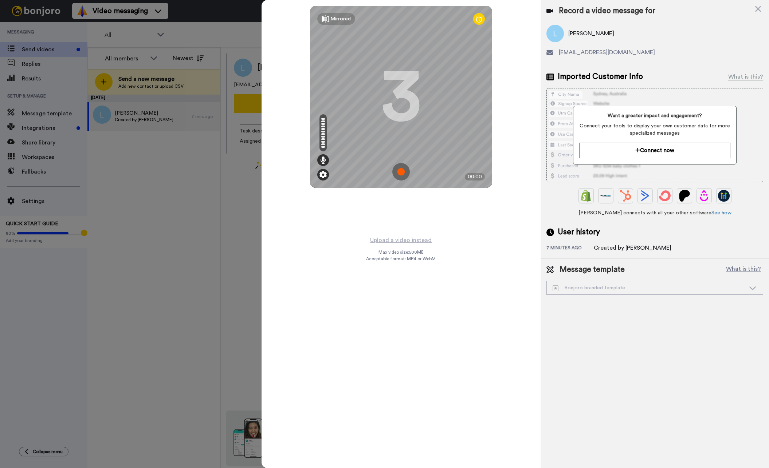
click at [323, 175] on img at bounding box center [322, 174] width 7 height 7
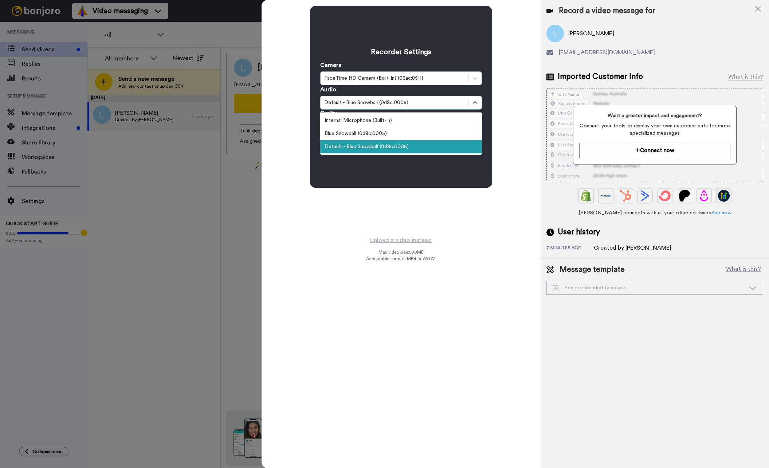
click at [411, 102] on div "Default - Blue Snowball (0d8c:0005)" at bounding box center [394, 102] width 140 height 7
click at [397, 130] on div "Blue Snowball (0d8c:0005)" at bounding box center [401, 133] width 162 height 13
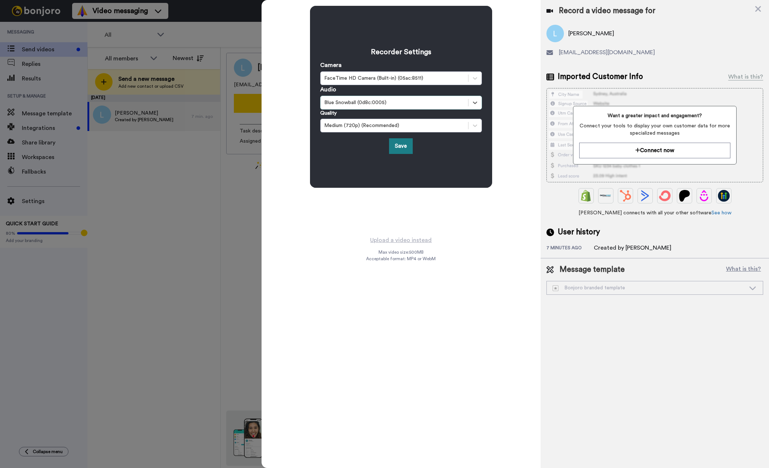
click at [399, 144] on button "Save" at bounding box center [401, 146] width 24 height 16
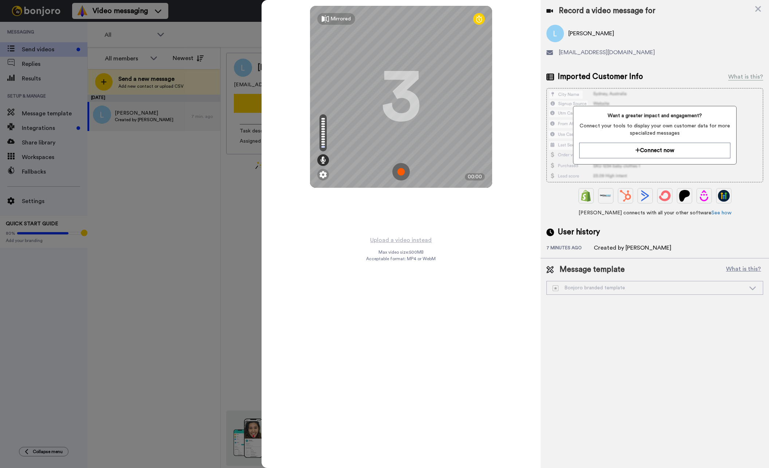
click at [402, 173] on img at bounding box center [400, 171] width 17 height 17
click at [399, 172] on img at bounding box center [400, 171] width 17 height 17
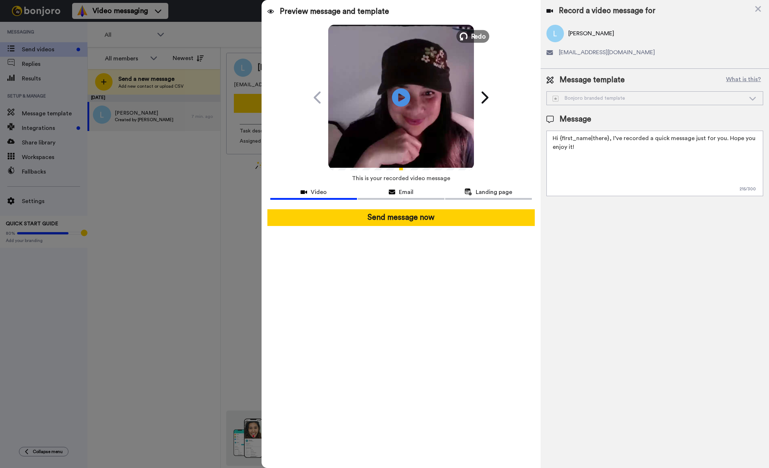
click at [474, 36] on span "Redo" at bounding box center [478, 35] width 15 height 9
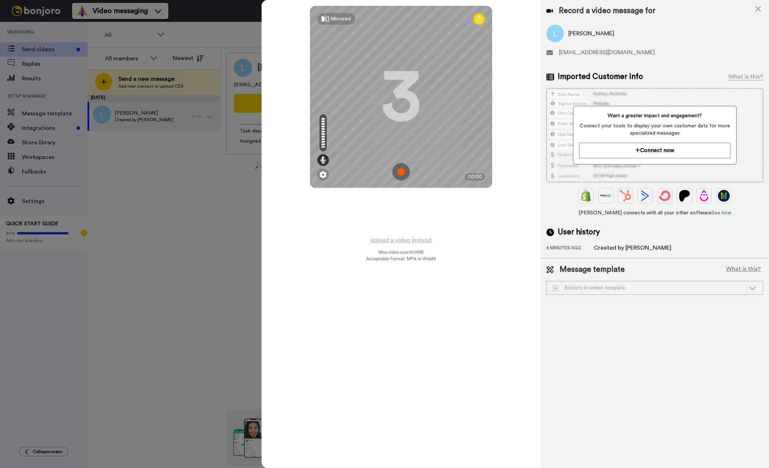
click at [403, 174] on img at bounding box center [400, 171] width 17 height 17
click at [399, 172] on img at bounding box center [400, 171] width 17 height 17
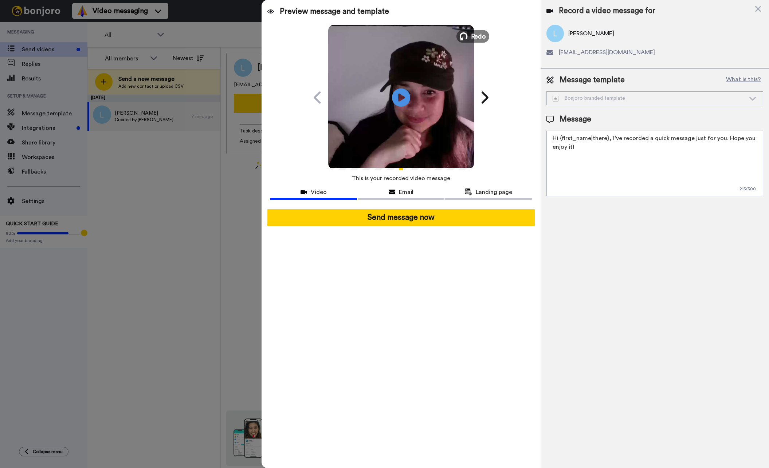
click at [466, 35] on icon at bounding box center [464, 36] width 8 height 8
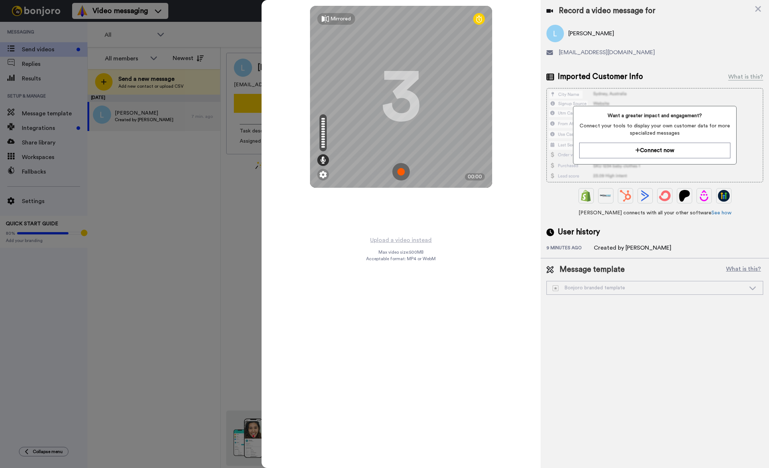
click at [401, 174] on img at bounding box center [400, 171] width 17 height 17
click at [403, 173] on img at bounding box center [400, 171] width 17 height 17
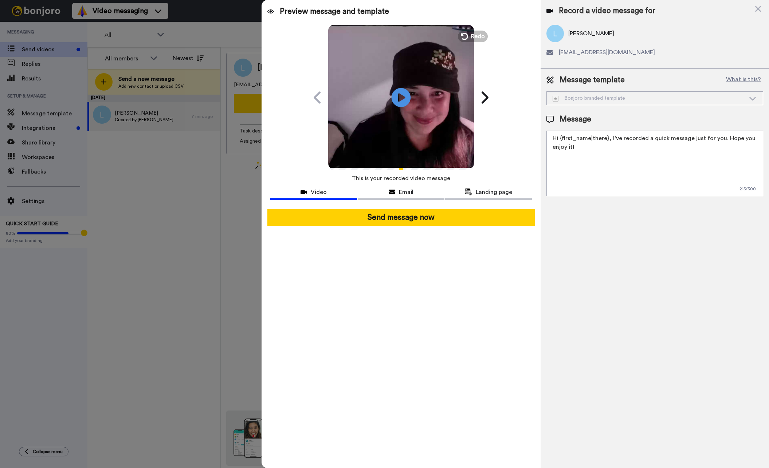
click at [404, 97] on icon "Play/Pause" at bounding box center [401, 97] width 19 height 35
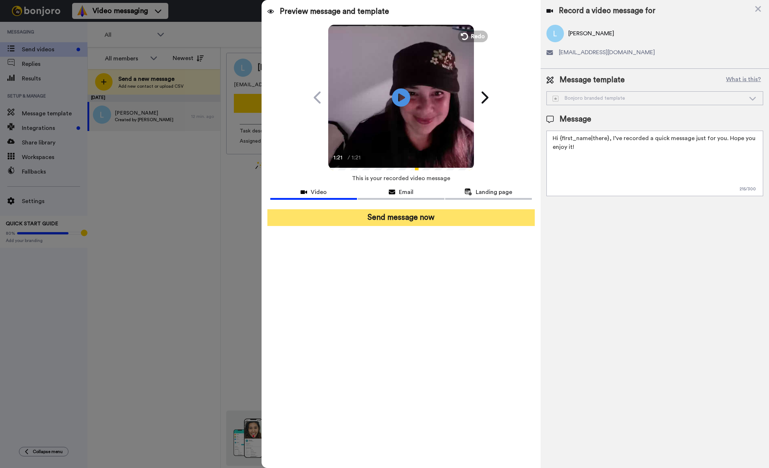
click at [406, 219] on button "Send message now" at bounding box center [400, 217] width 267 height 17
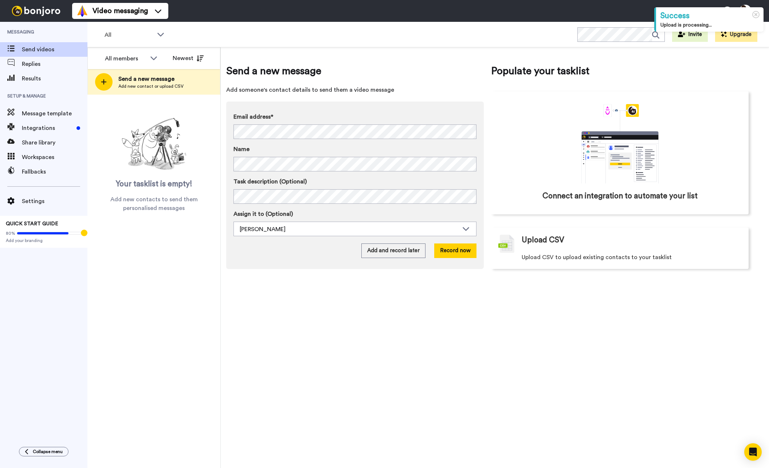
click at [401, 338] on div "Send a new message Add someone's contact details to send them a video message E…" at bounding box center [495, 257] width 548 height 421
drag, startPoint x: 592, startPoint y: 303, endPoint x: 635, endPoint y: 314, distance: 44.0
click at [592, 303] on div "Send a new message Add someone's contact details to send them a video message E…" at bounding box center [495, 257] width 548 height 421
click at [372, 372] on div "Send a new message Add someone's contact details to send them a video message E…" at bounding box center [495, 257] width 548 height 421
click at [475, 333] on div "Send a new message Add someone's contact details to send them a video message E…" at bounding box center [495, 257] width 548 height 421
